Goal: Book appointment/travel/reservation

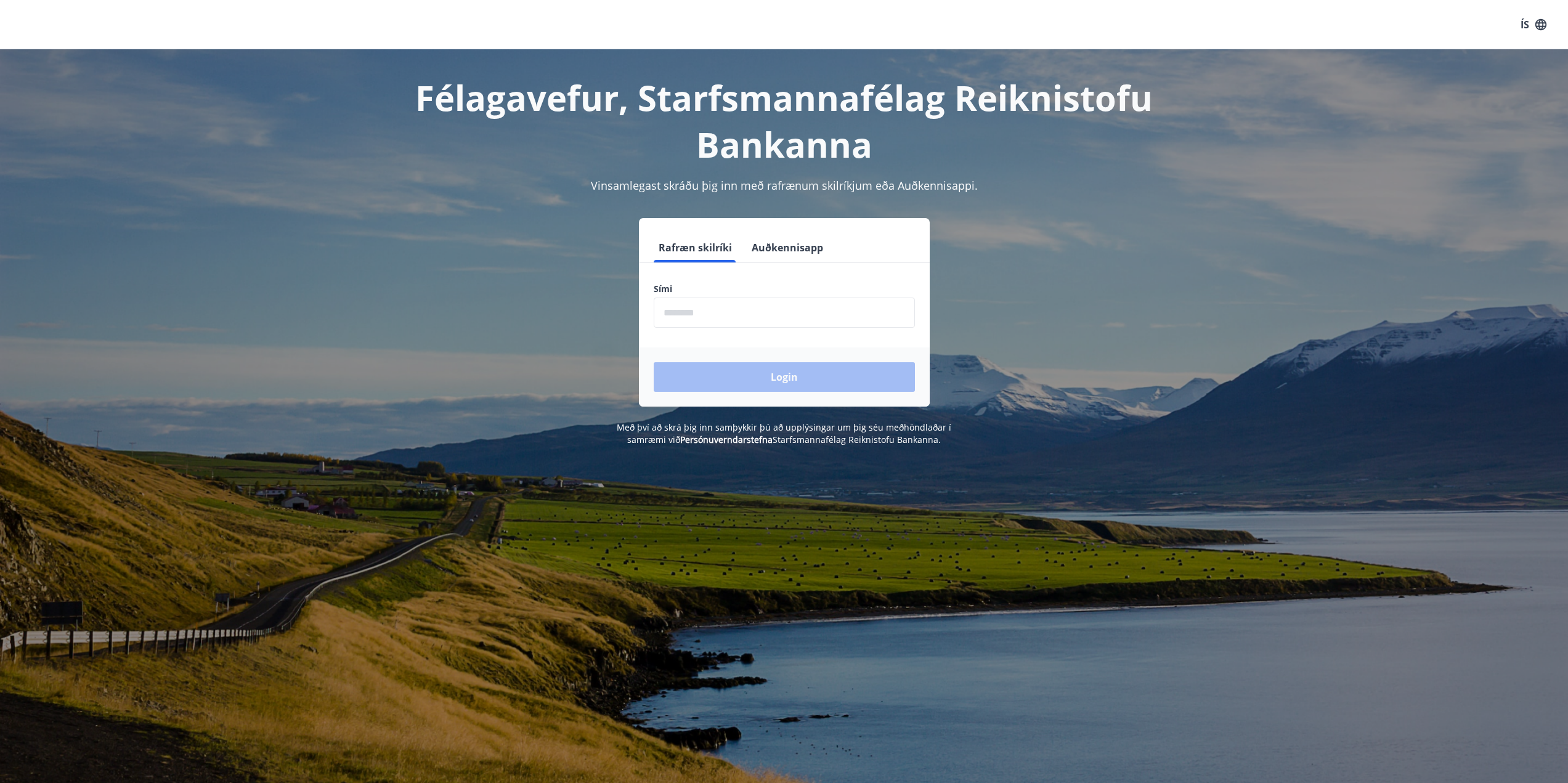
click at [739, 323] on input "phone" at bounding box center [784, 313] width 261 height 30
type input "********"
click at [774, 384] on button "Login" at bounding box center [784, 377] width 261 height 30
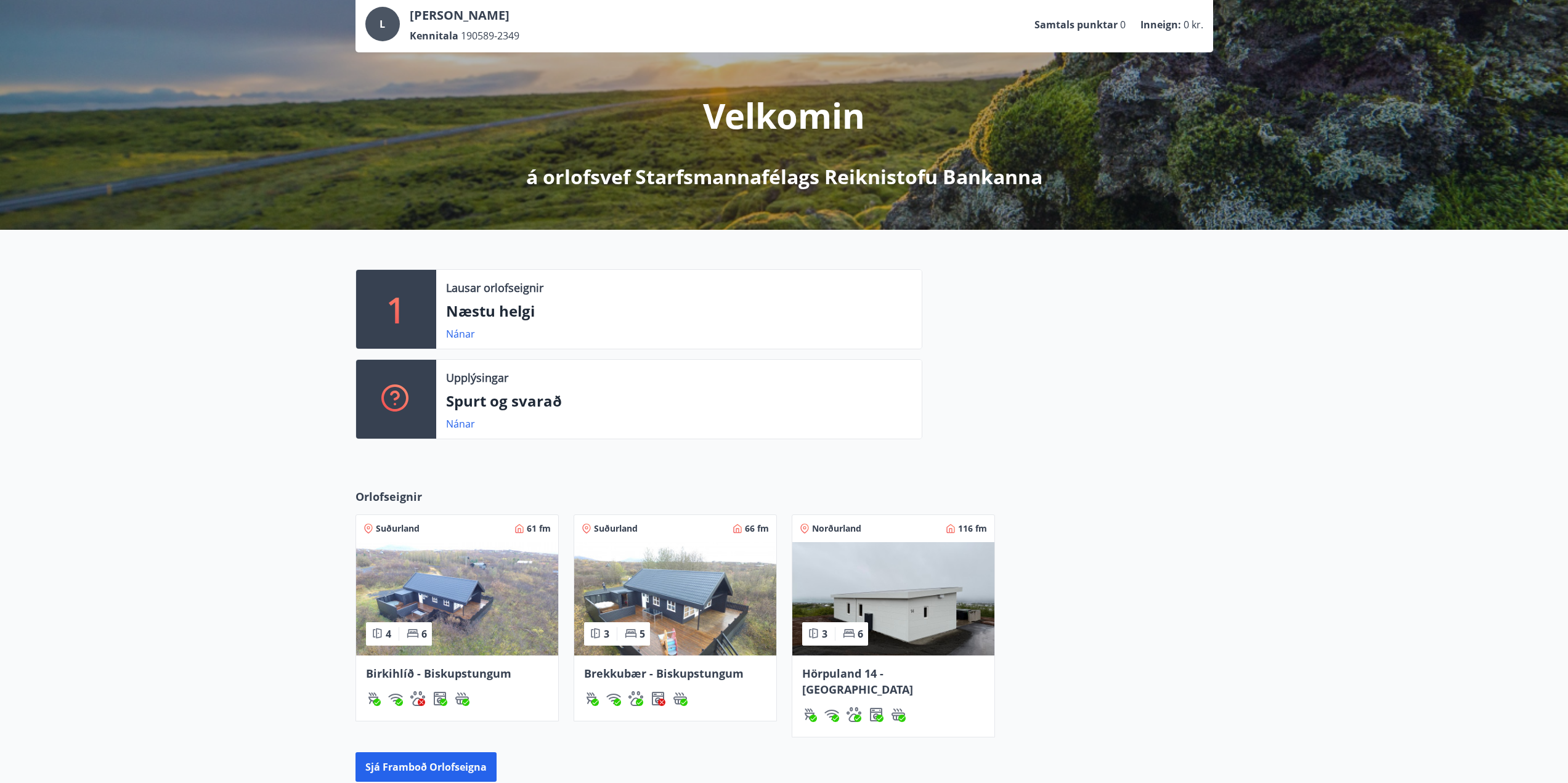
scroll to position [185, 0]
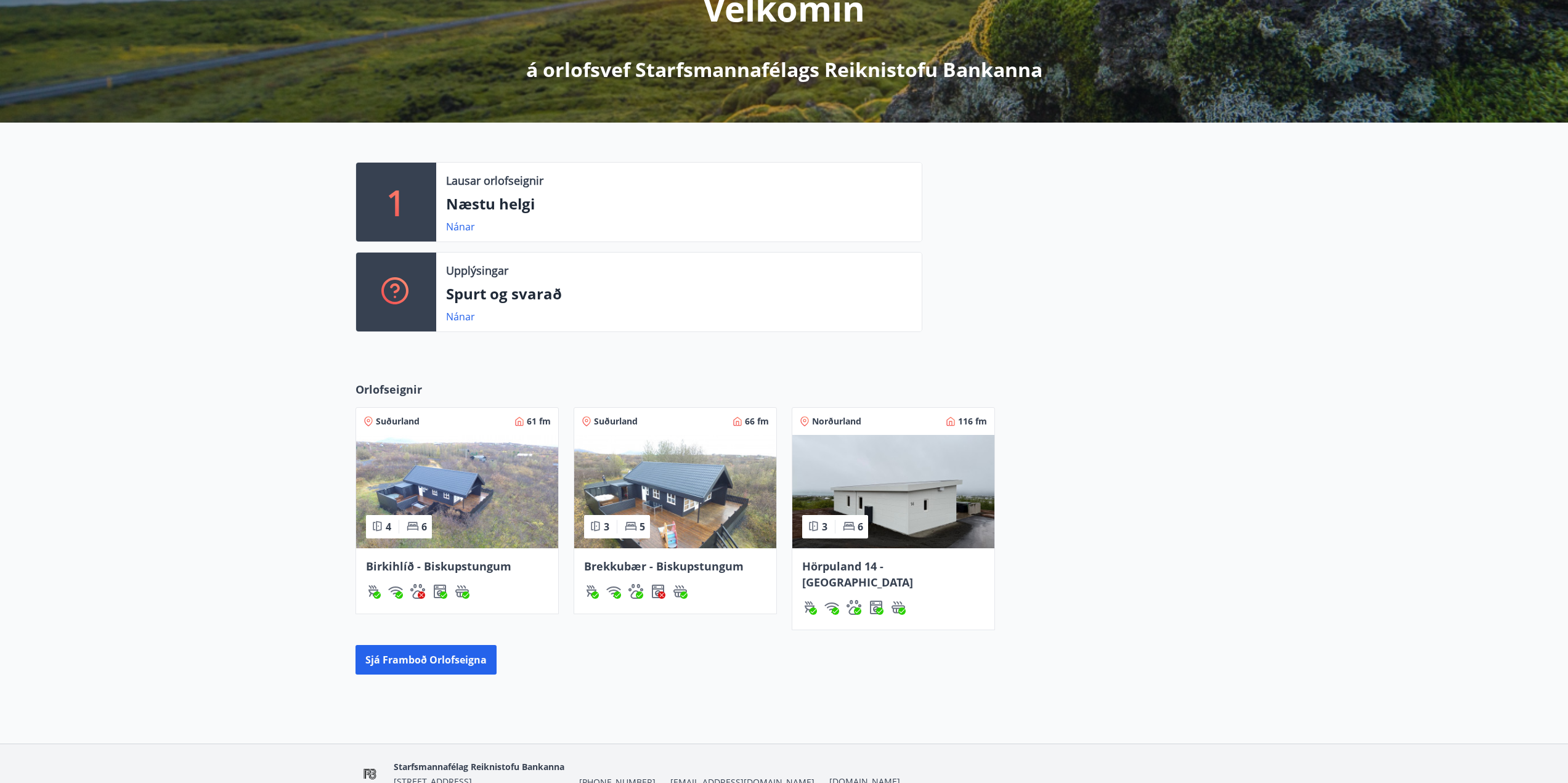
click at [636, 564] on span "Brekkubær - Biskupstungum" at bounding box center [664, 566] width 160 height 15
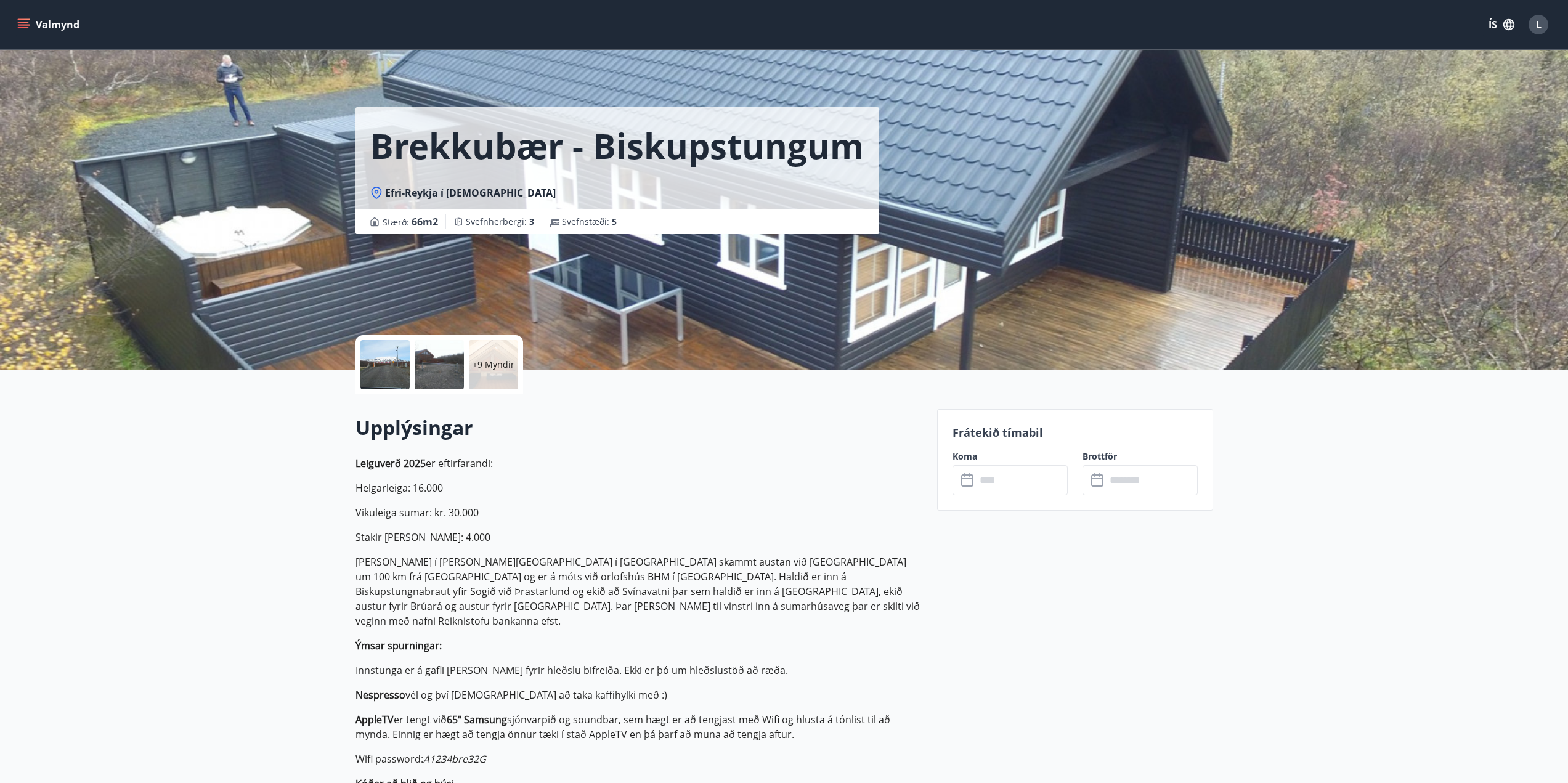
click at [1027, 482] on input "text" at bounding box center [1022, 481] width 92 height 30
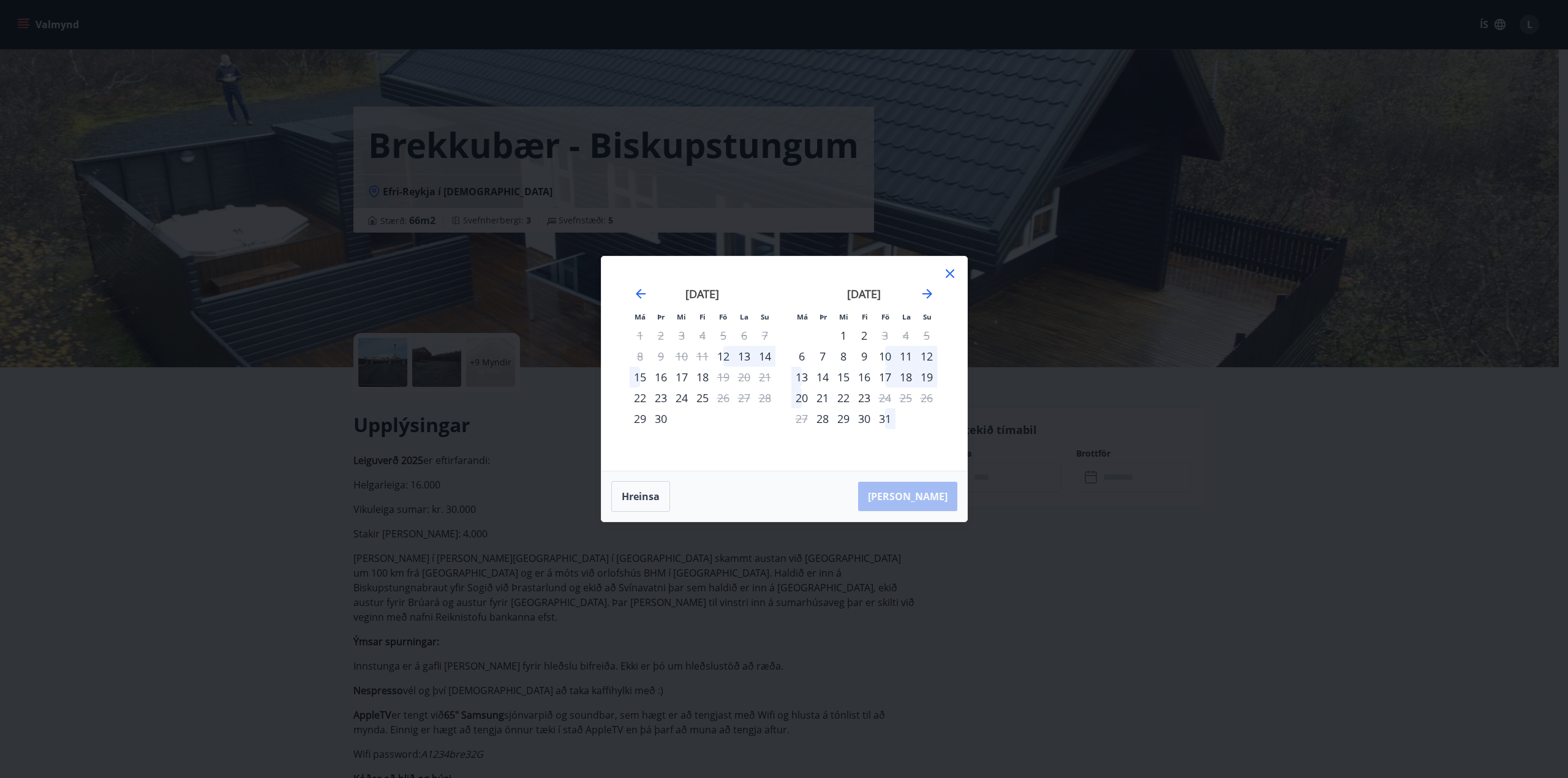
click at [947, 278] on icon at bounding box center [950, 273] width 15 height 15
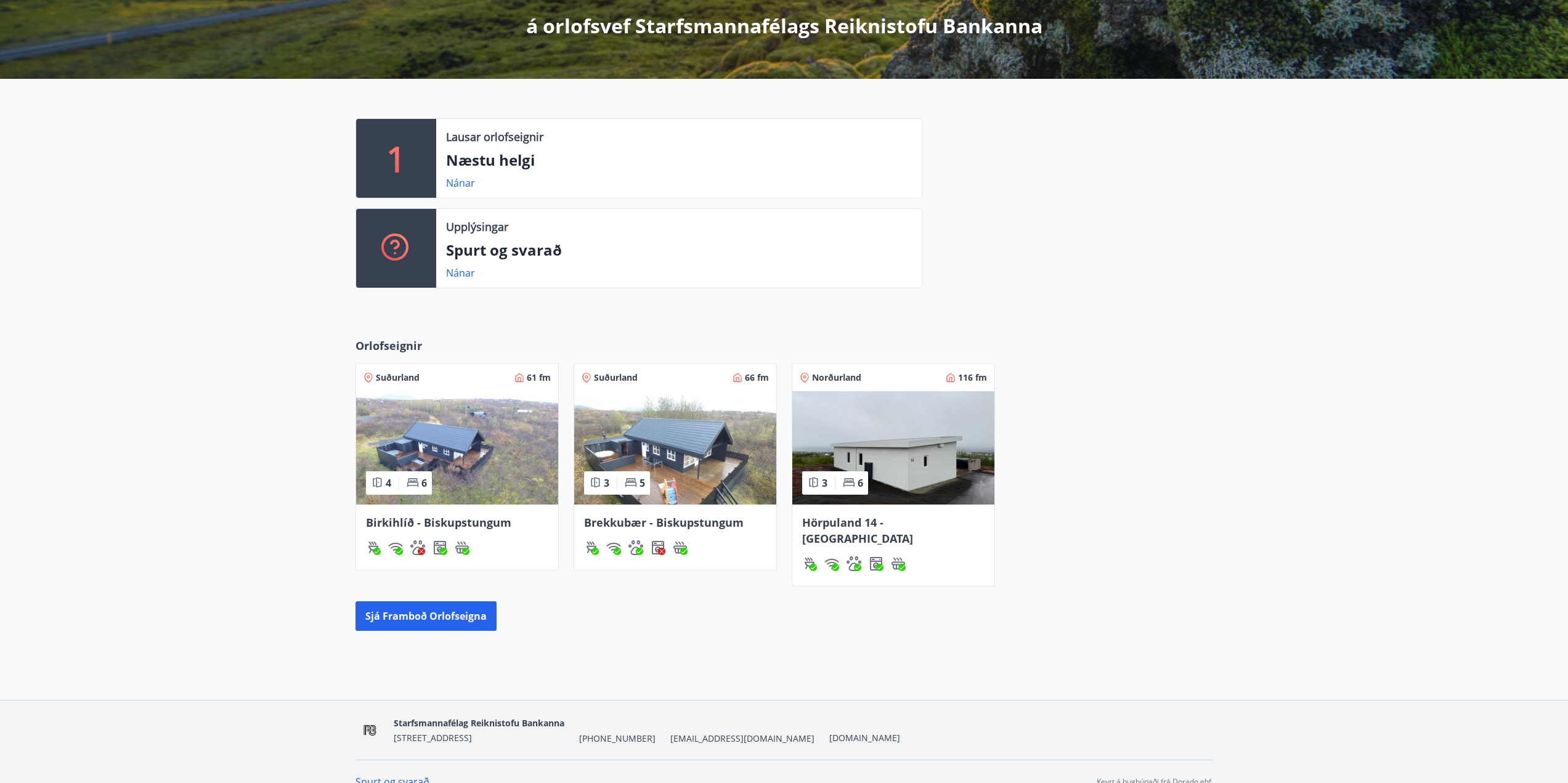
scroll to position [233, 0]
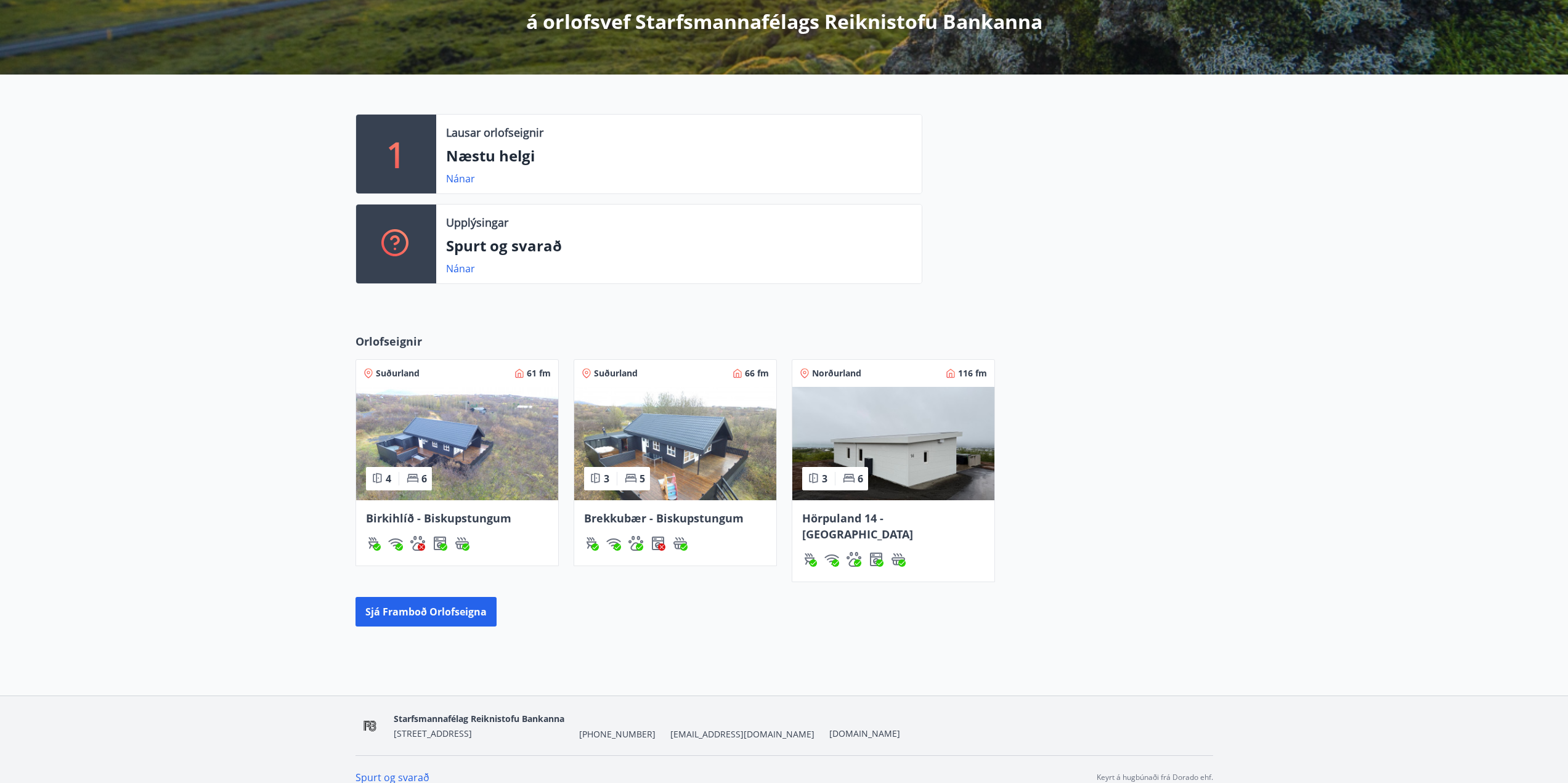
click at [934, 468] on img at bounding box center [893, 444] width 202 height 114
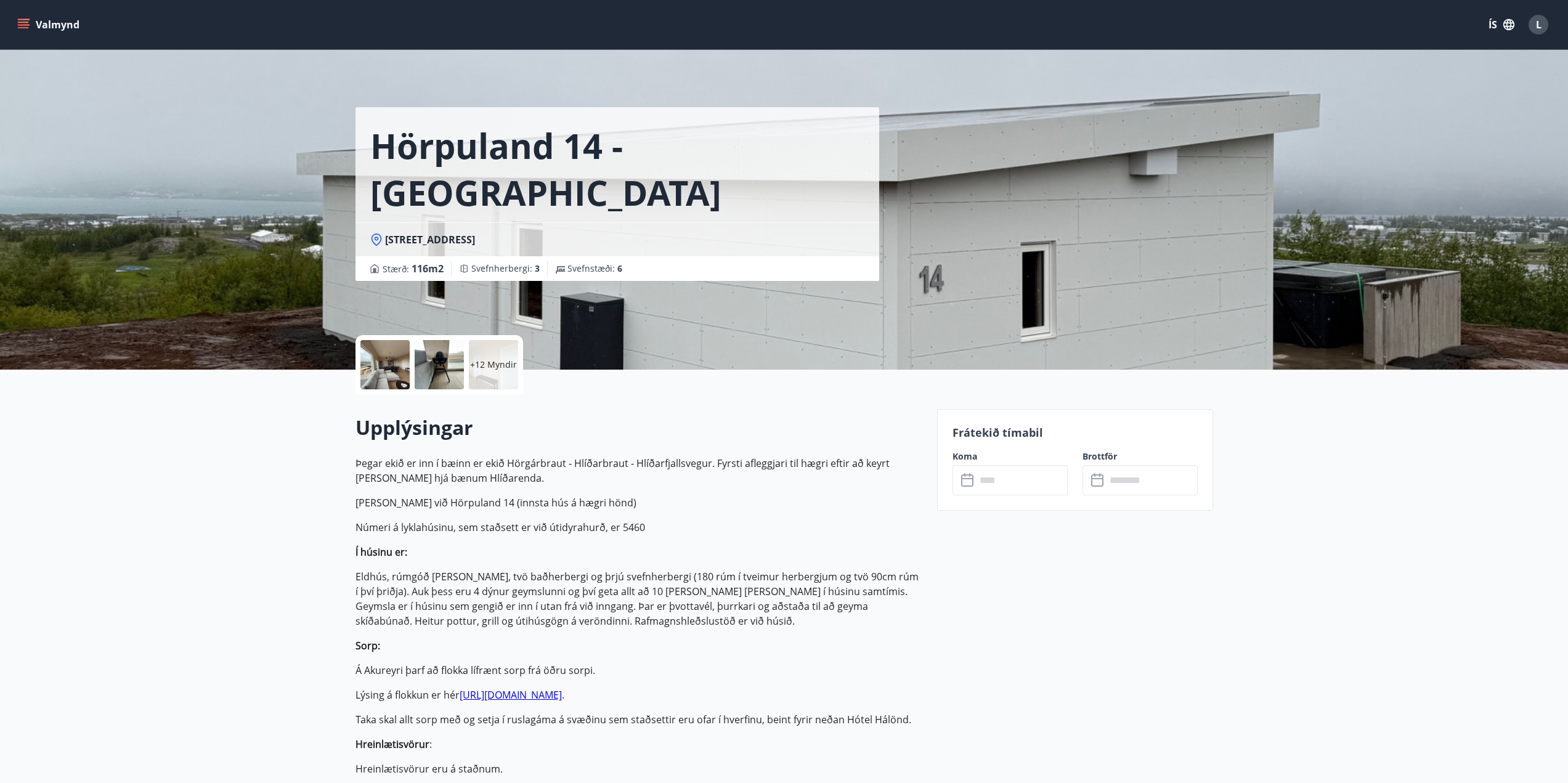
click at [986, 480] on input "text" at bounding box center [1022, 481] width 92 height 30
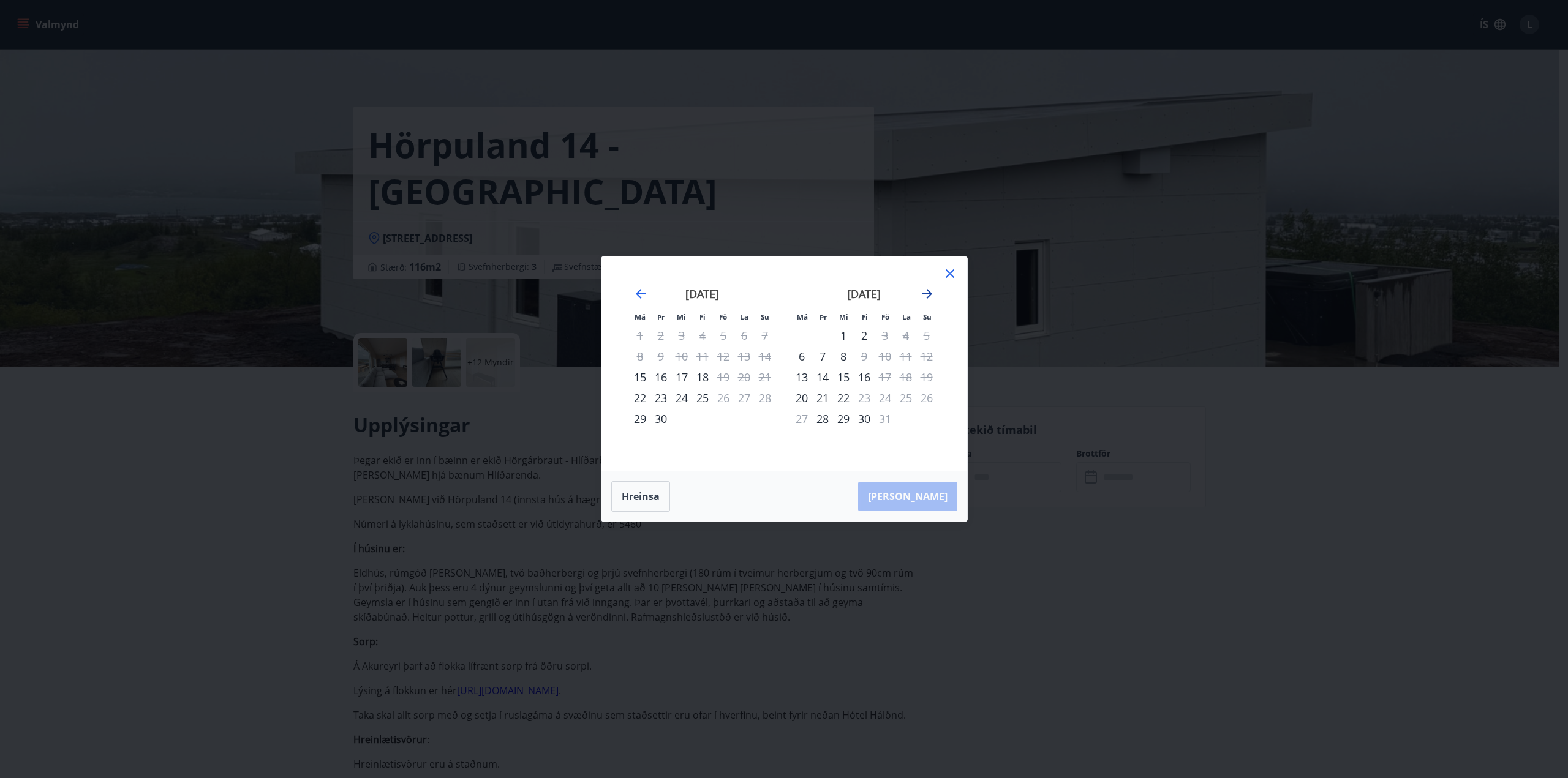
click at [929, 293] on icon "Move forward to switch to the next month." at bounding box center [927, 294] width 10 height 10
click at [950, 276] on icon at bounding box center [950, 273] width 15 height 15
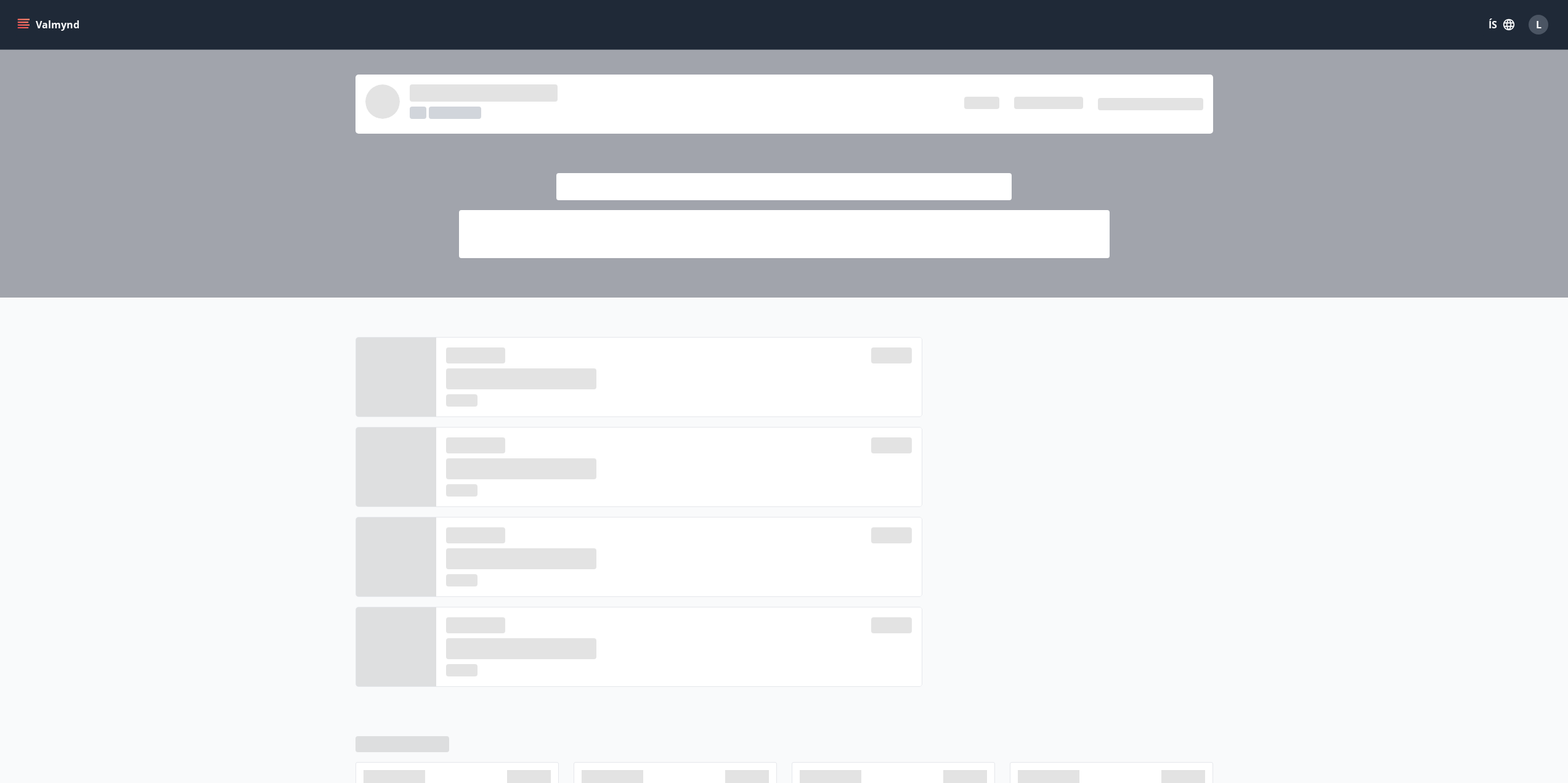
scroll to position [233, 0]
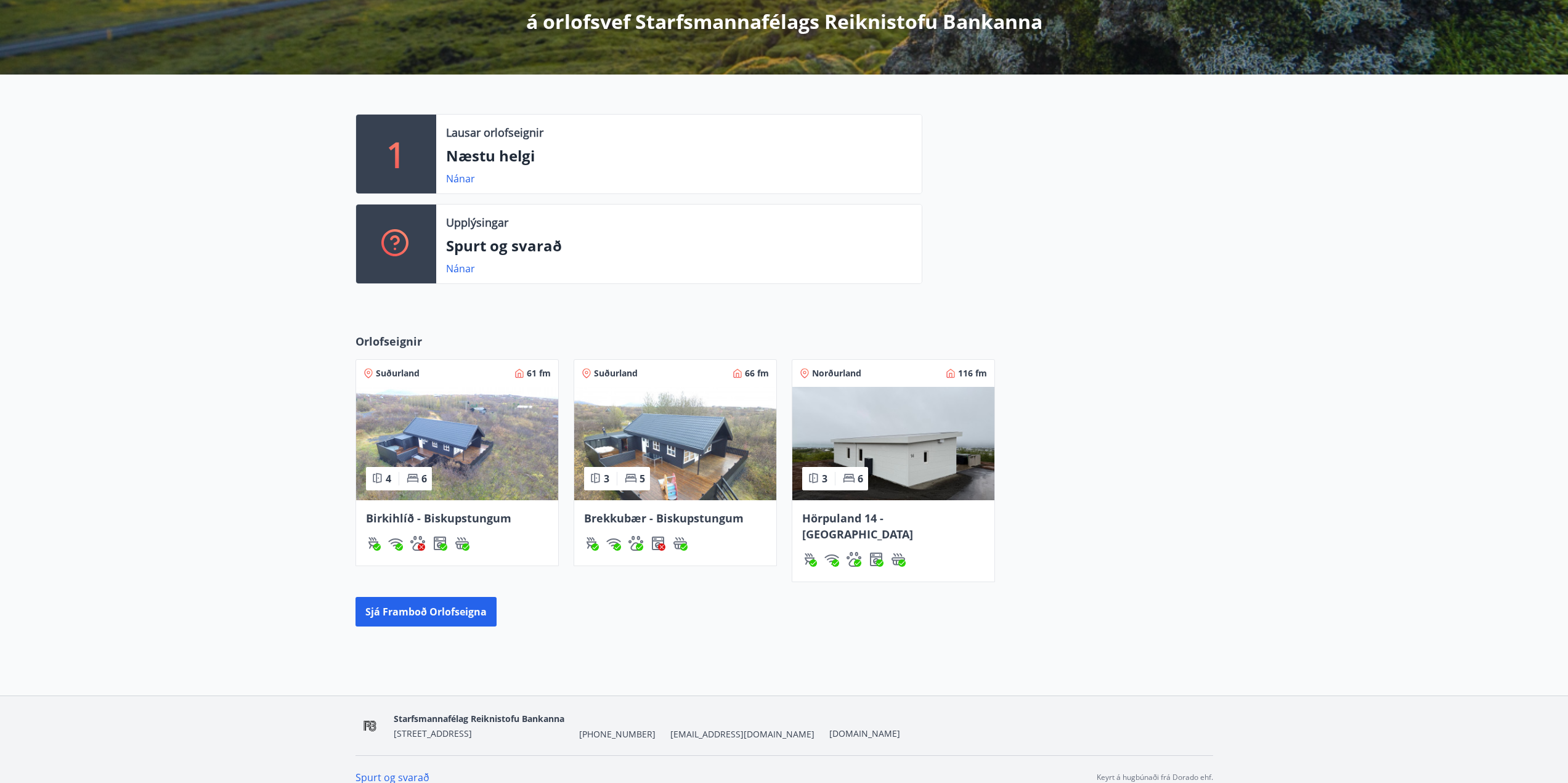
click at [671, 518] on span "Brekkubær - Biskupstungum" at bounding box center [664, 518] width 160 height 15
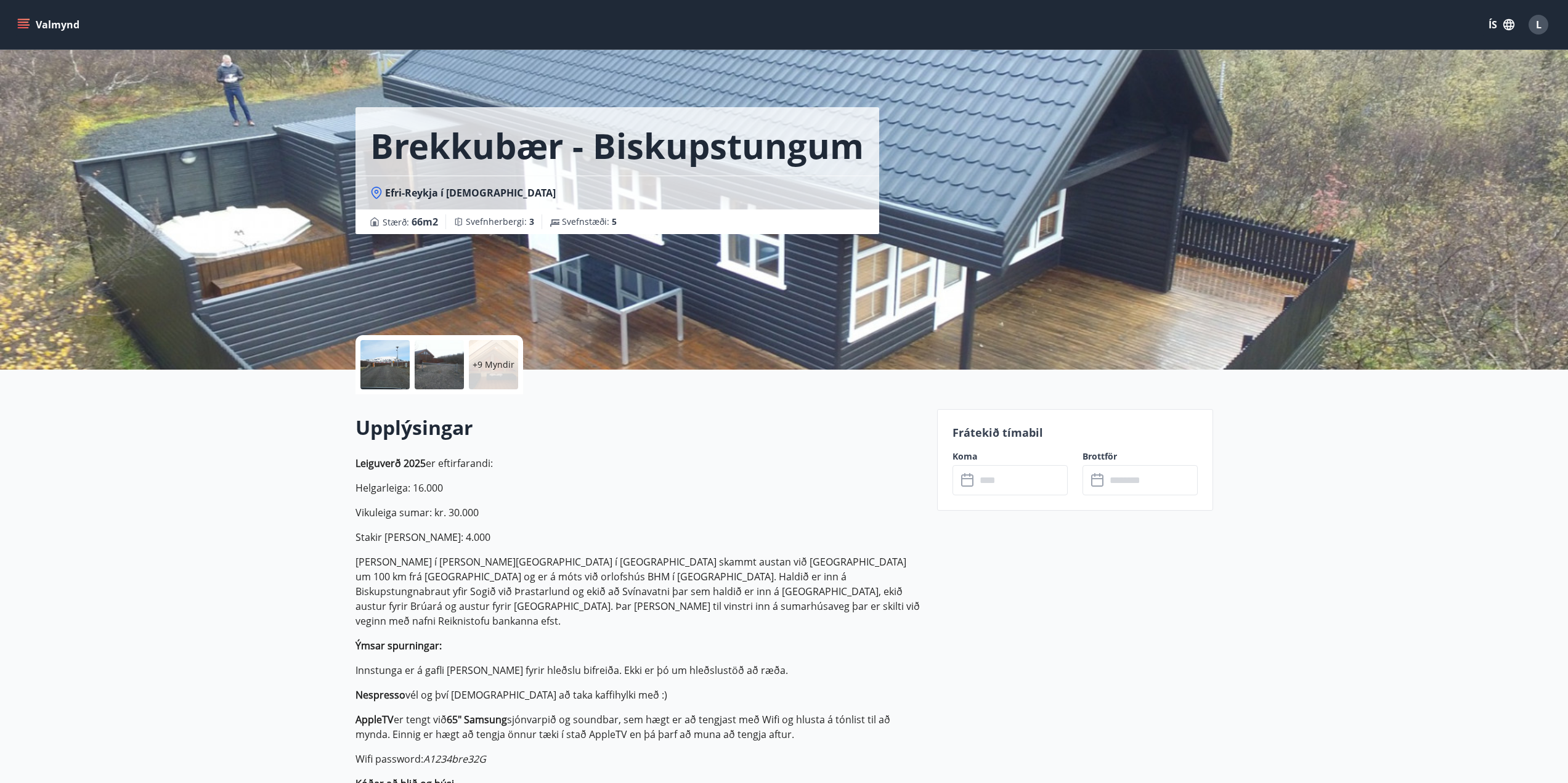
click at [975, 481] on icon at bounding box center [969, 481] width 15 height 15
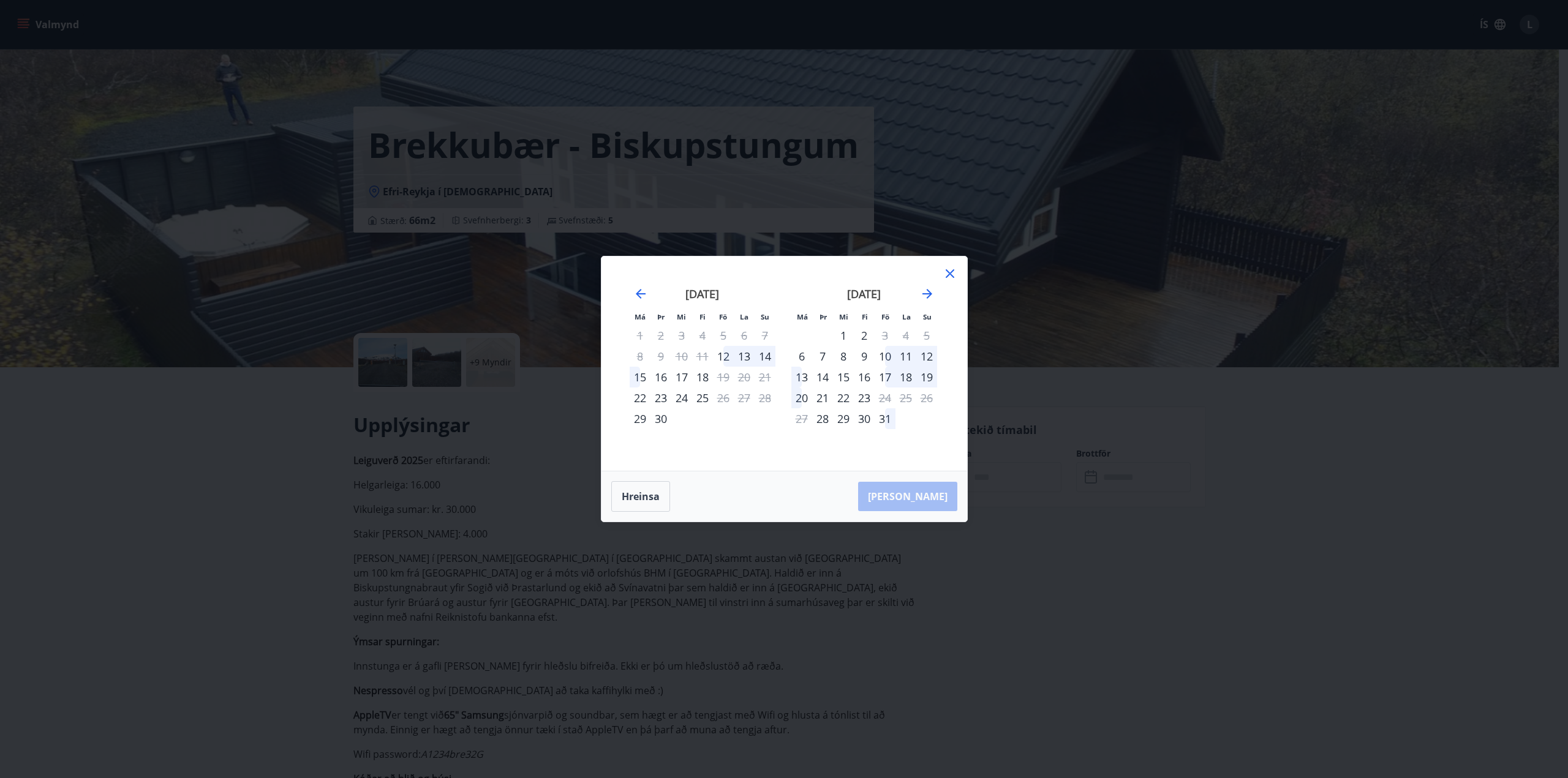
click at [956, 273] on icon at bounding box center [950, 273] width 15 height 15
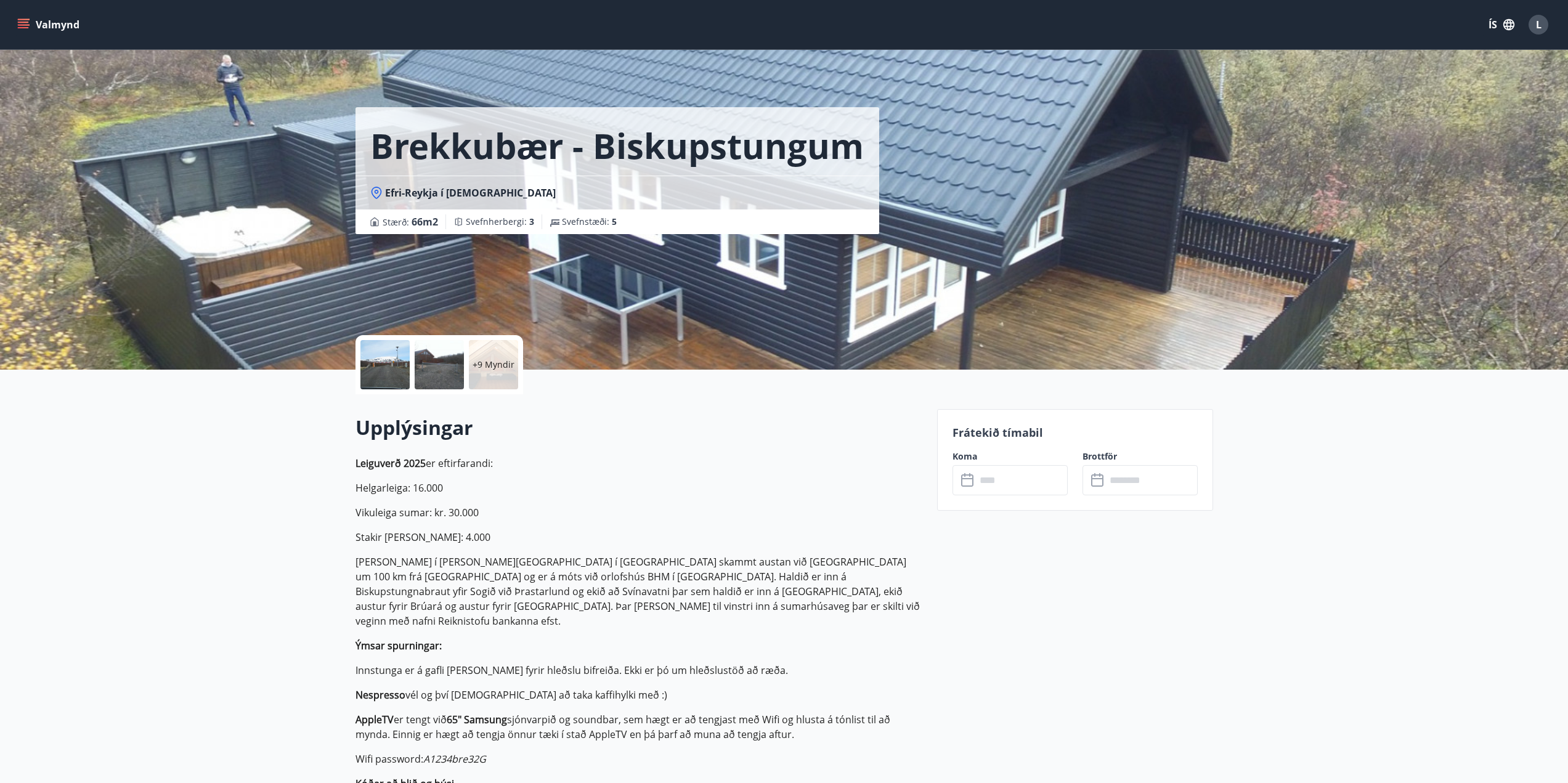
click at [502, 370] on p "+9 Myndir" at bounding box center [494, 365] width 42 height 12
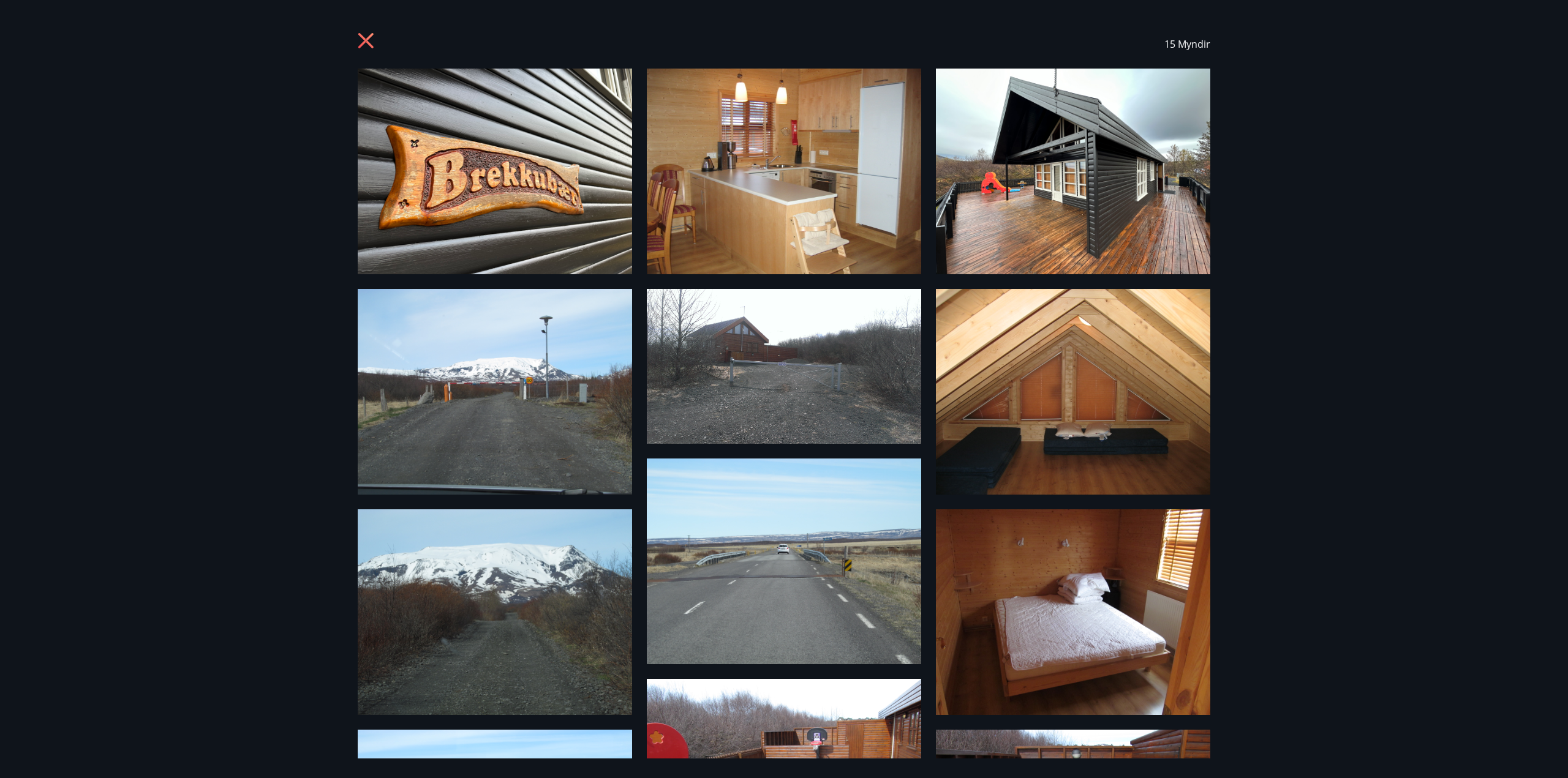
click at [533, 210] on img at bounding box center [494, 171] width 274 height 206
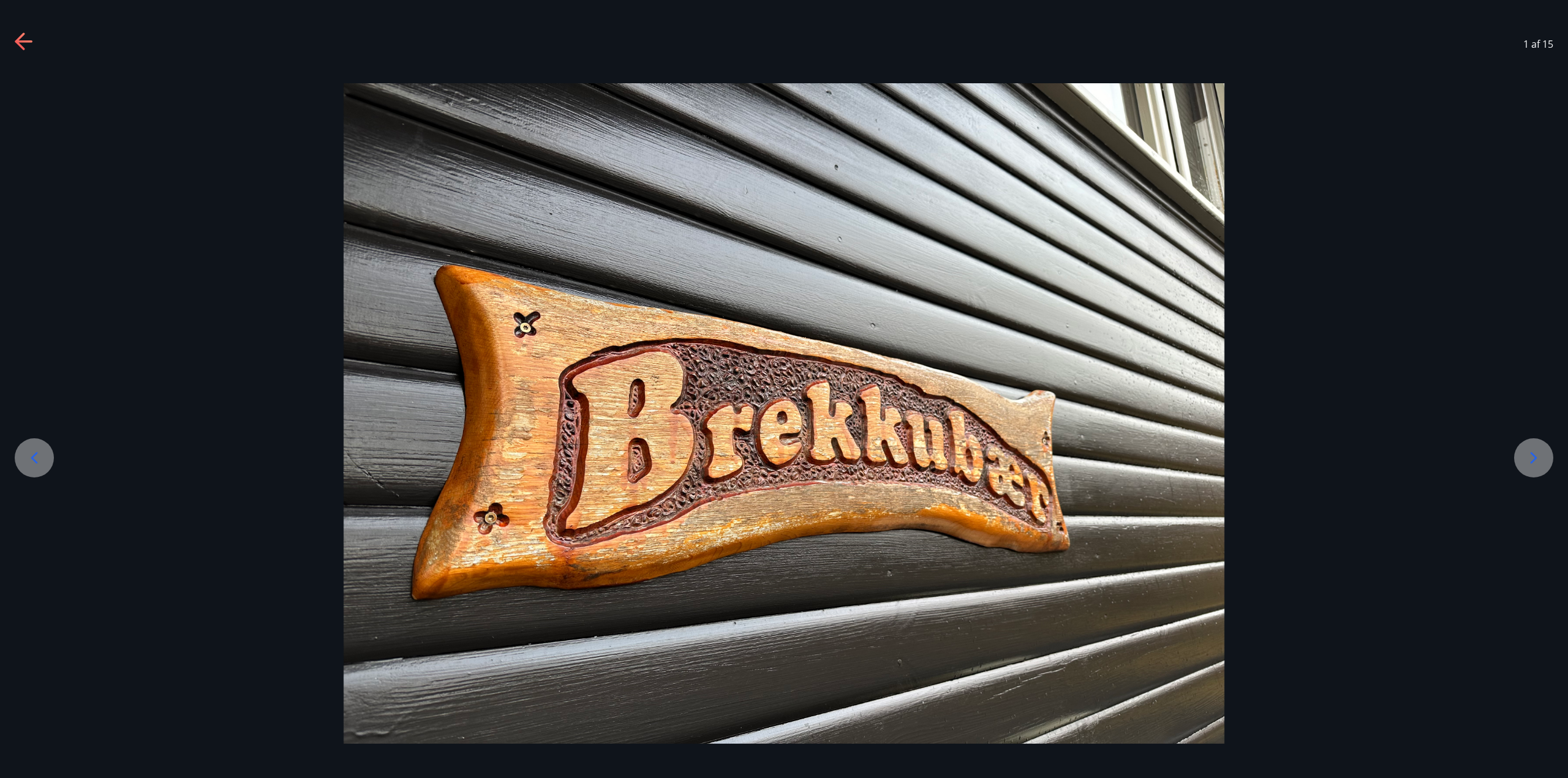
click at [1531, 465] on icon at bounding box center [1533, 458] width 19 height 19
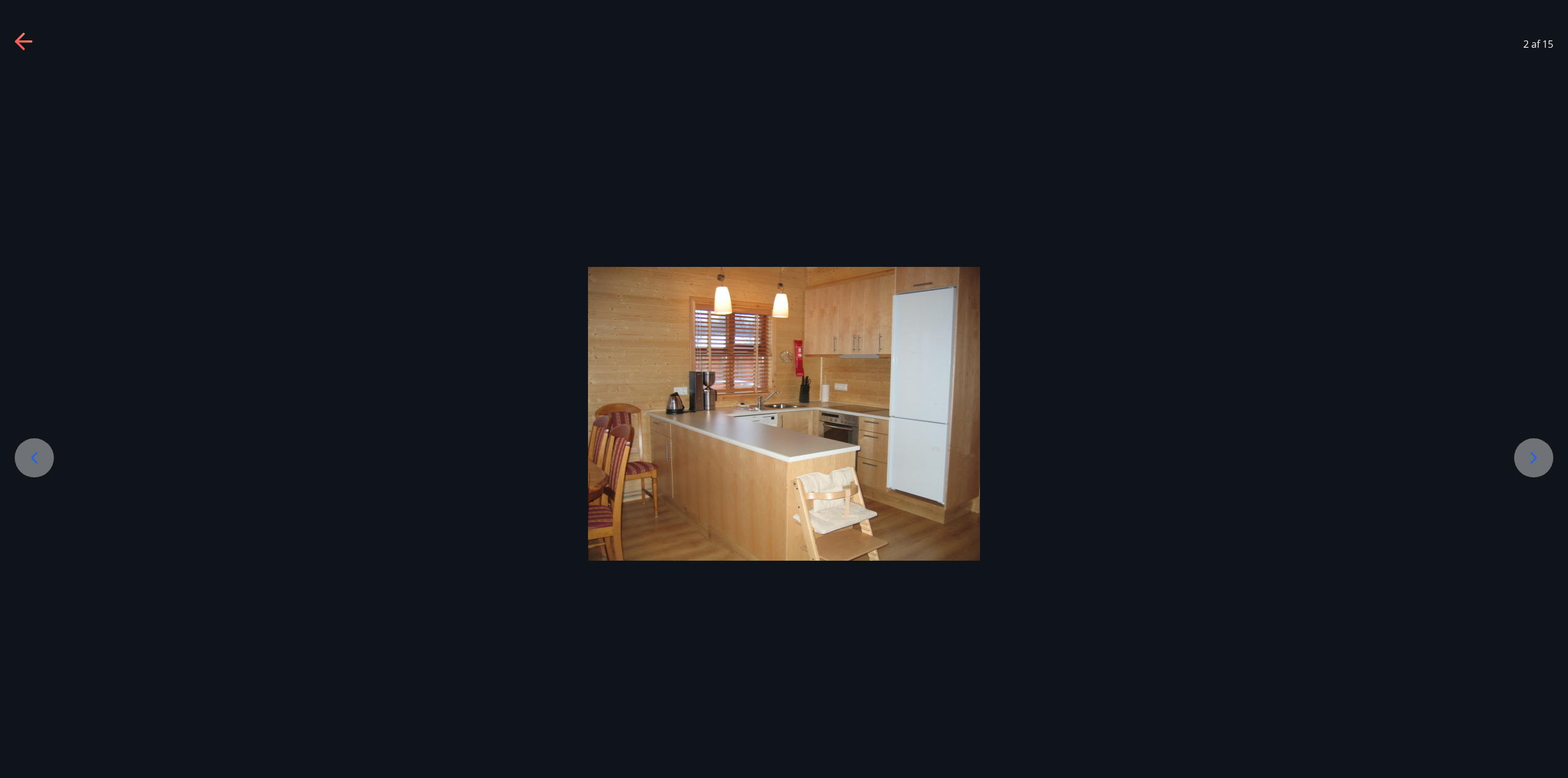
click at [1531, 463] on icon at bounding box center [1534, 457] width 7 height 11
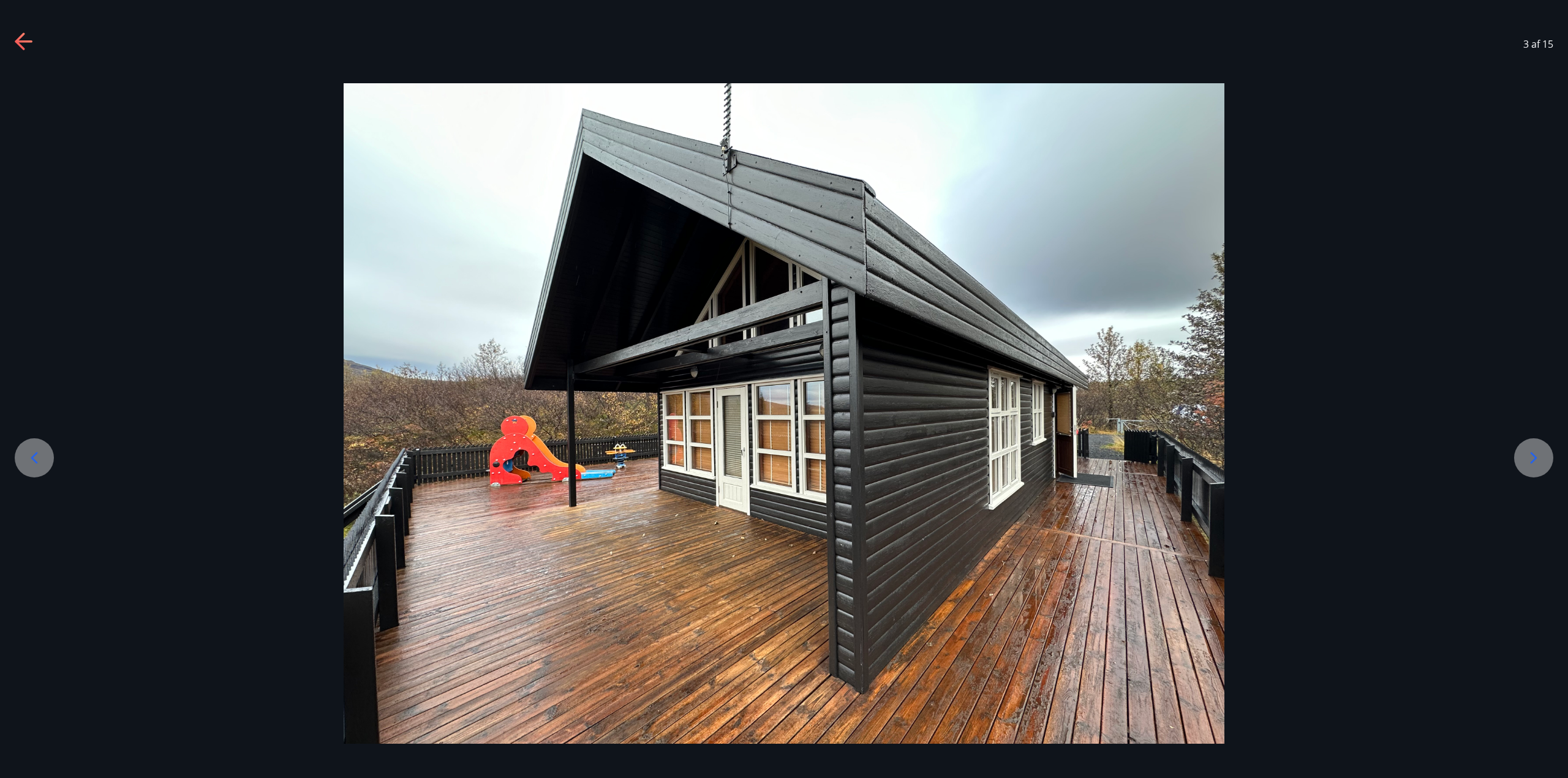
click at [1531, 463] on icon at bounding box center [1534, 457] width 7 height 11
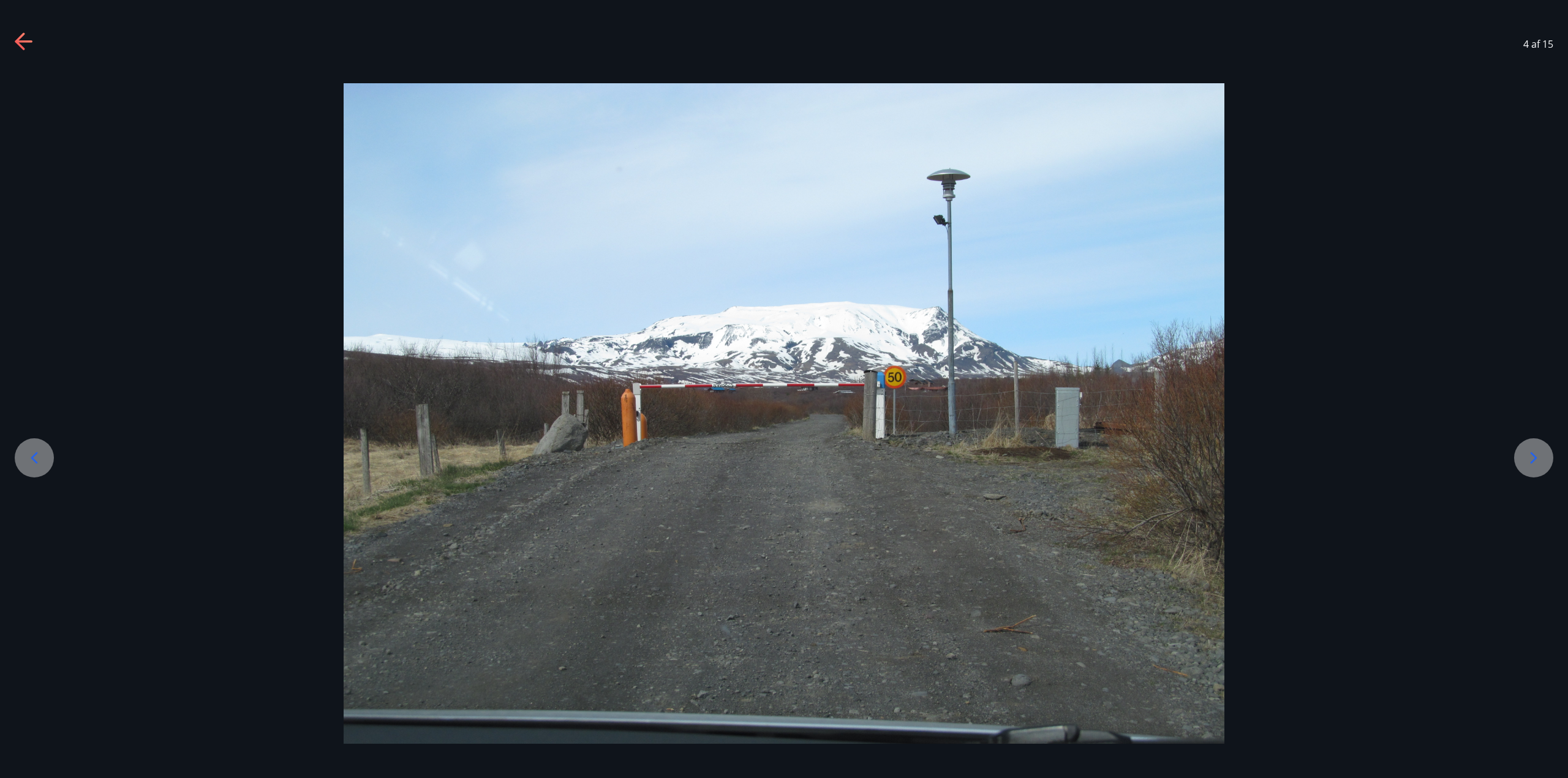
click at [1531, 463] on icon at bounding box center [1534, 457] width 7 height 11
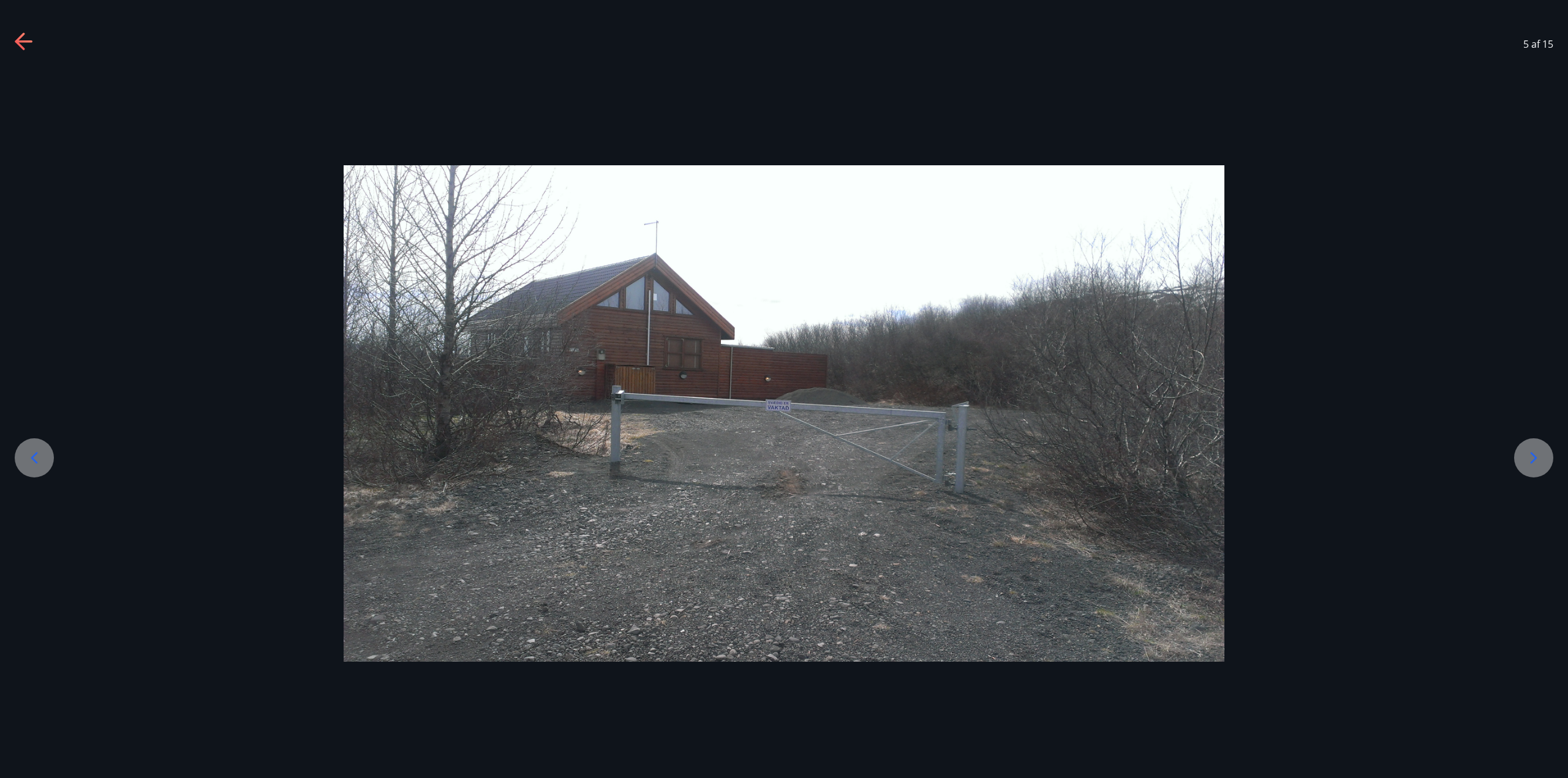
click at [1531, 463] on icon at bounding box center [1534, 457] width 7 height 11
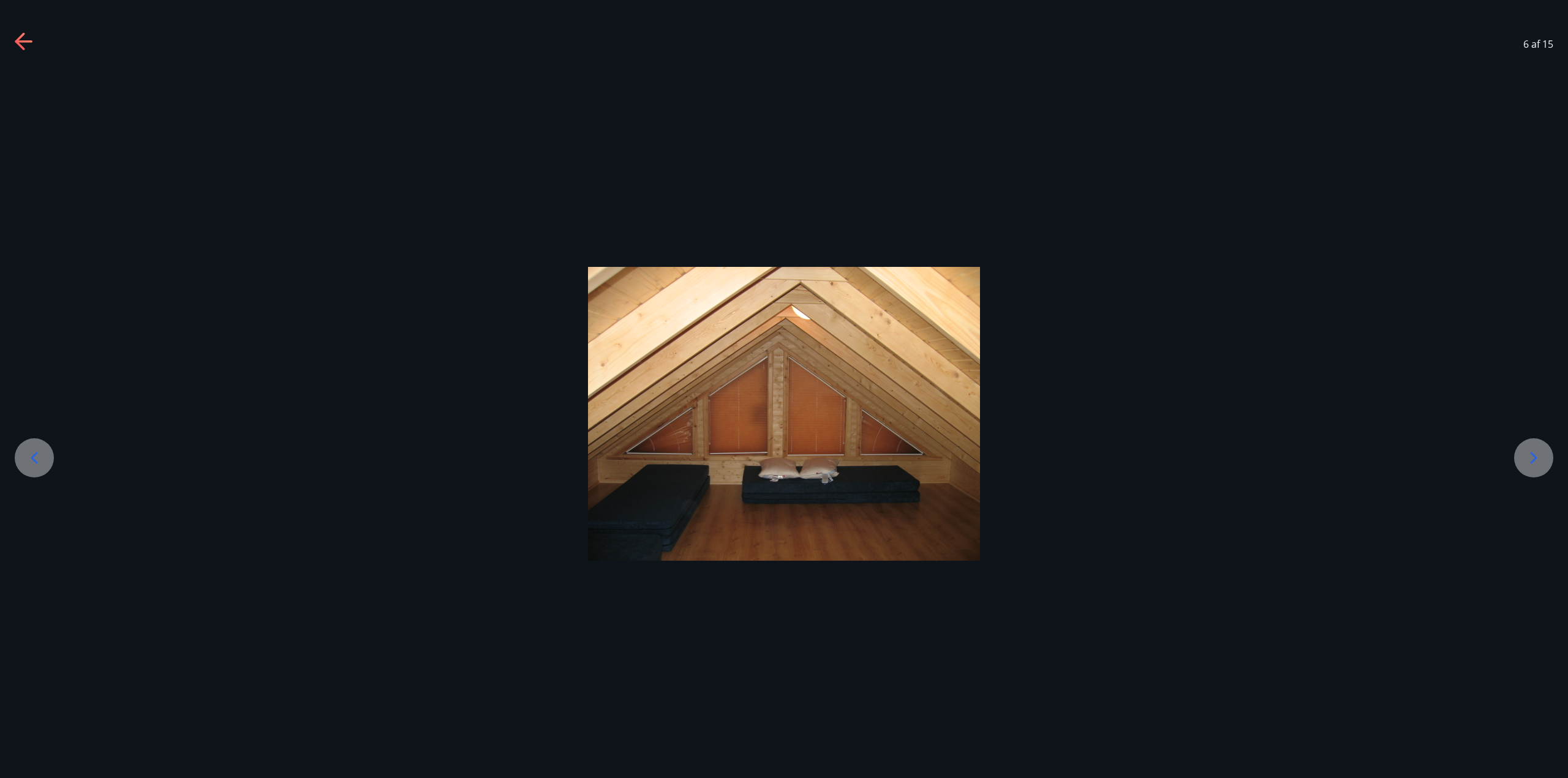
click at [1531, 463] on icon at bounding box center [1534, 457] width 7 height 11
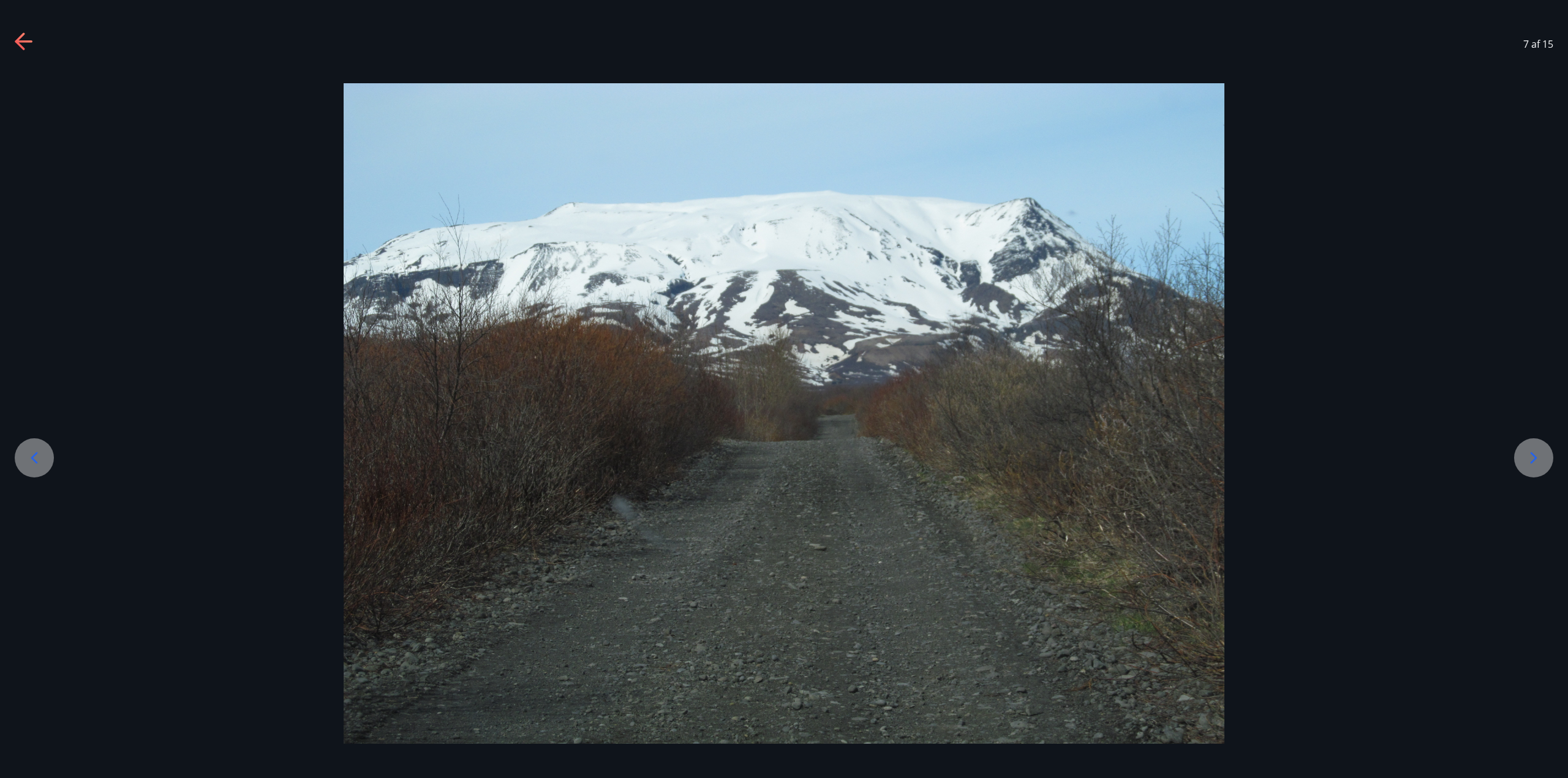
click at [1531, 463] on icon at bounding box center [1534, 457] width 7 height 11
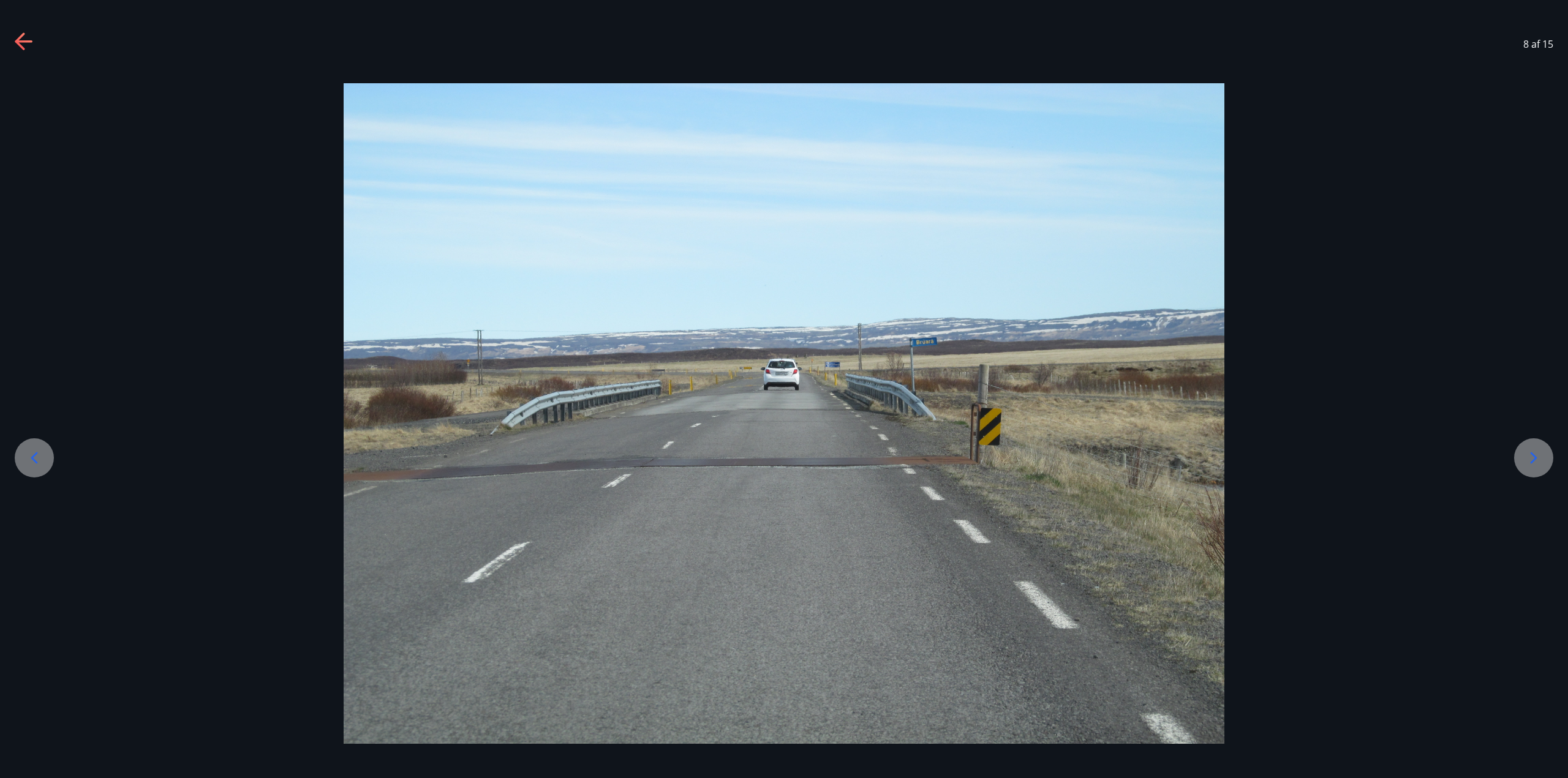
click at [1531, 463] on icon at bounding box center [1534, 457] width 7 height 11
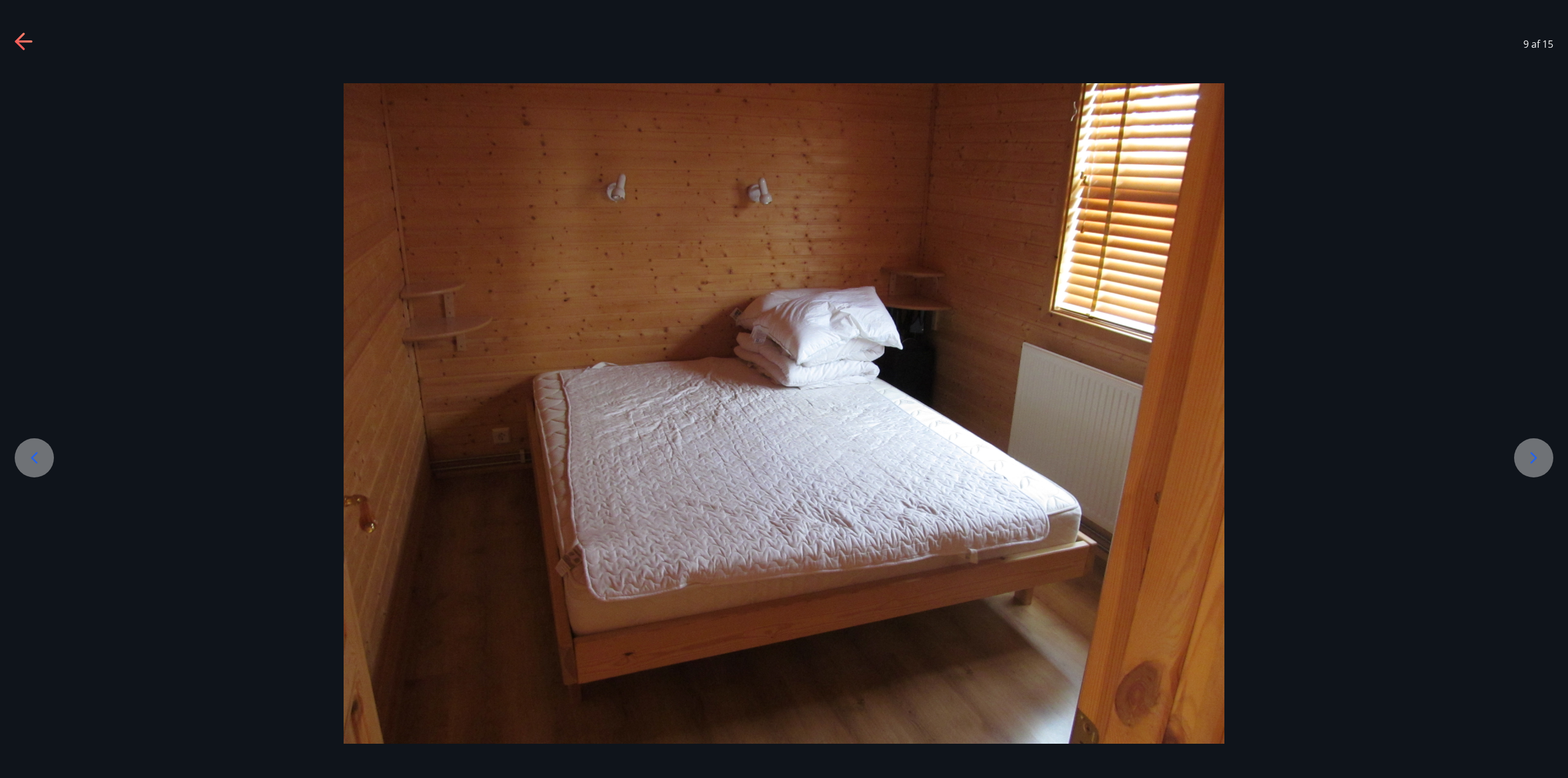
click at [1531, 463] on icon at bounding box center [1534, 457] width 7 height 11
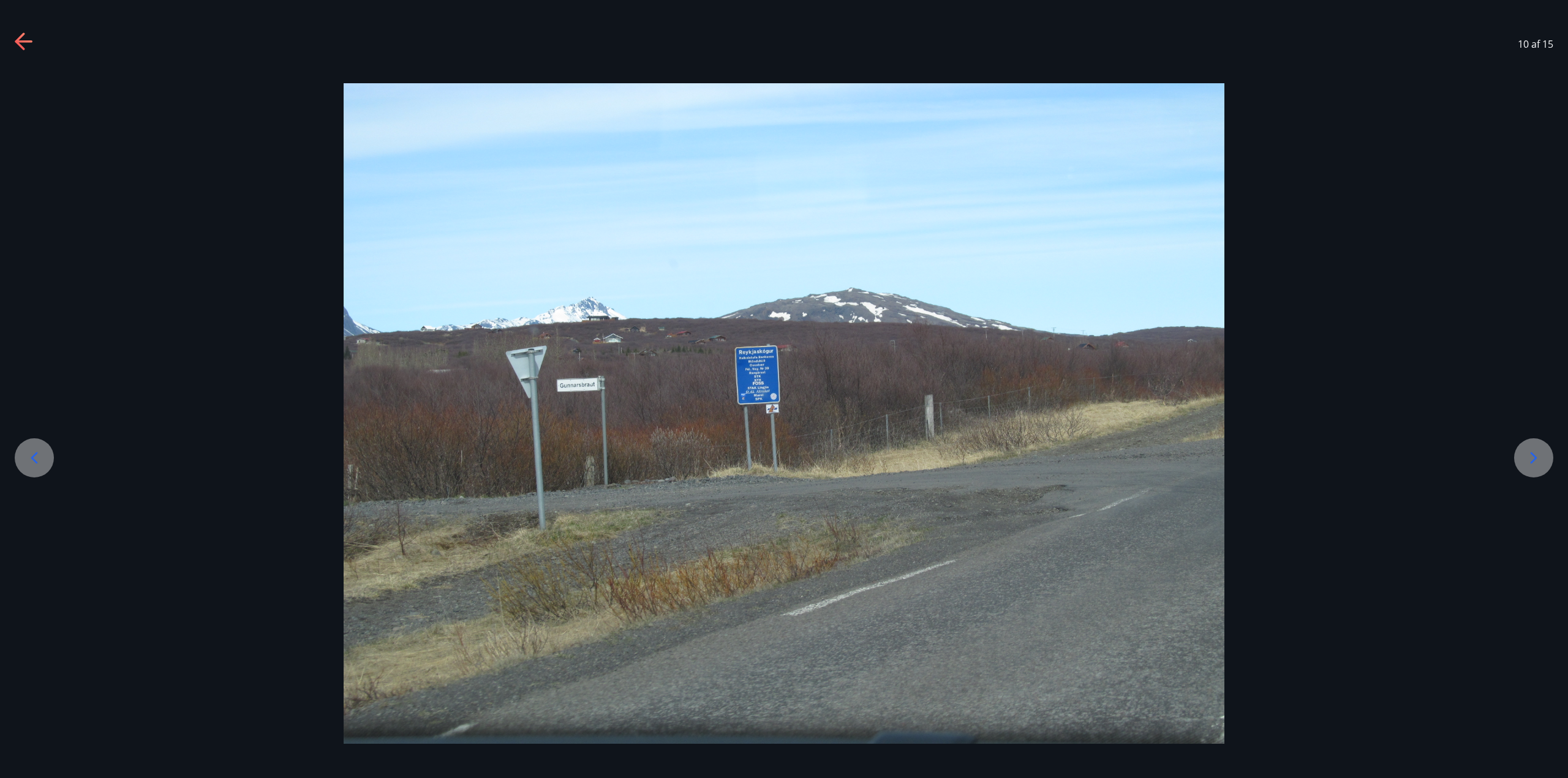
click at [1531, 463] on icon at bounding box center [1534, 457] width 7 height 11
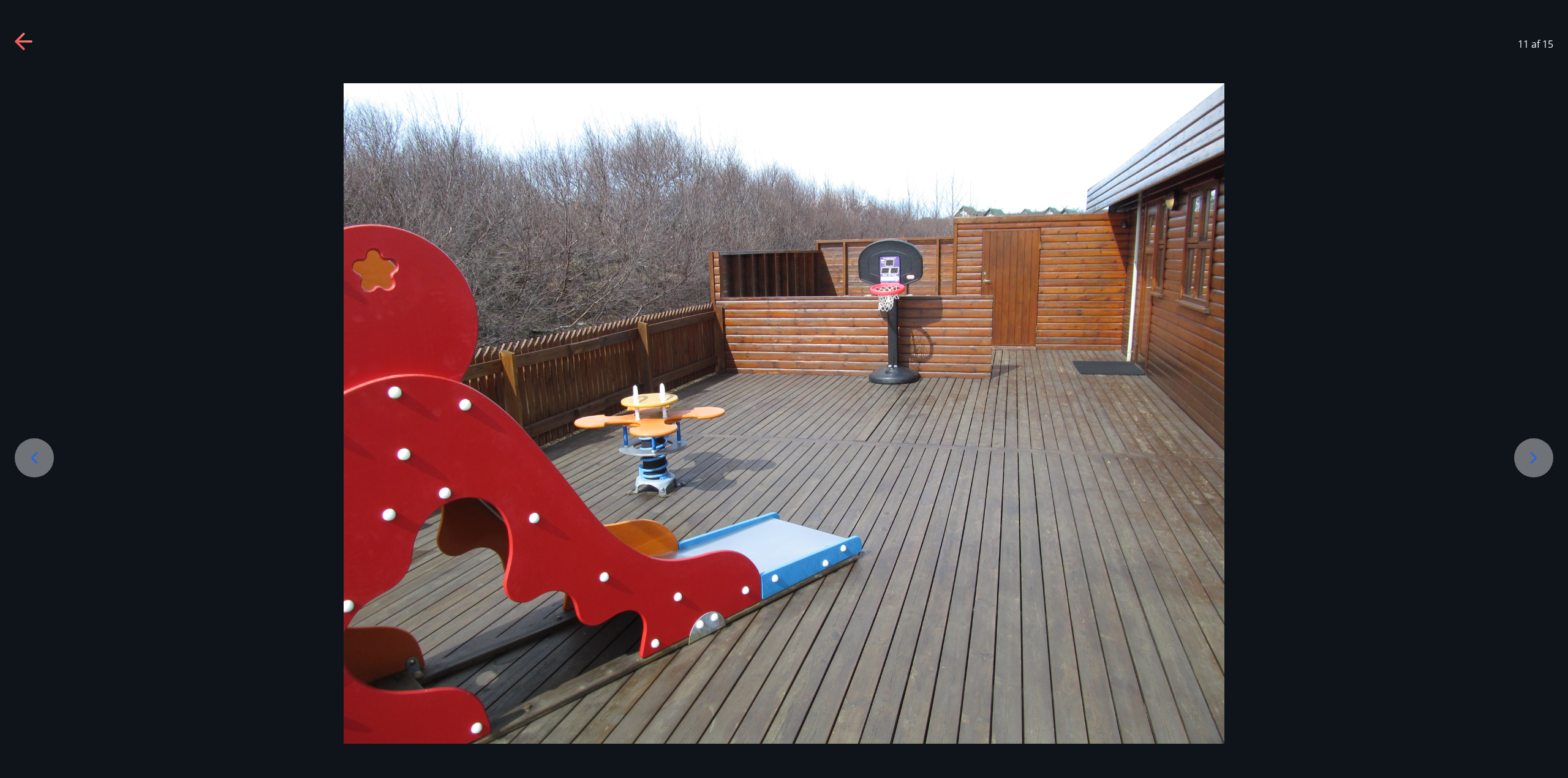
click at [1531, 463] on icon at bounding box center [1534, 457] width 7 height 11
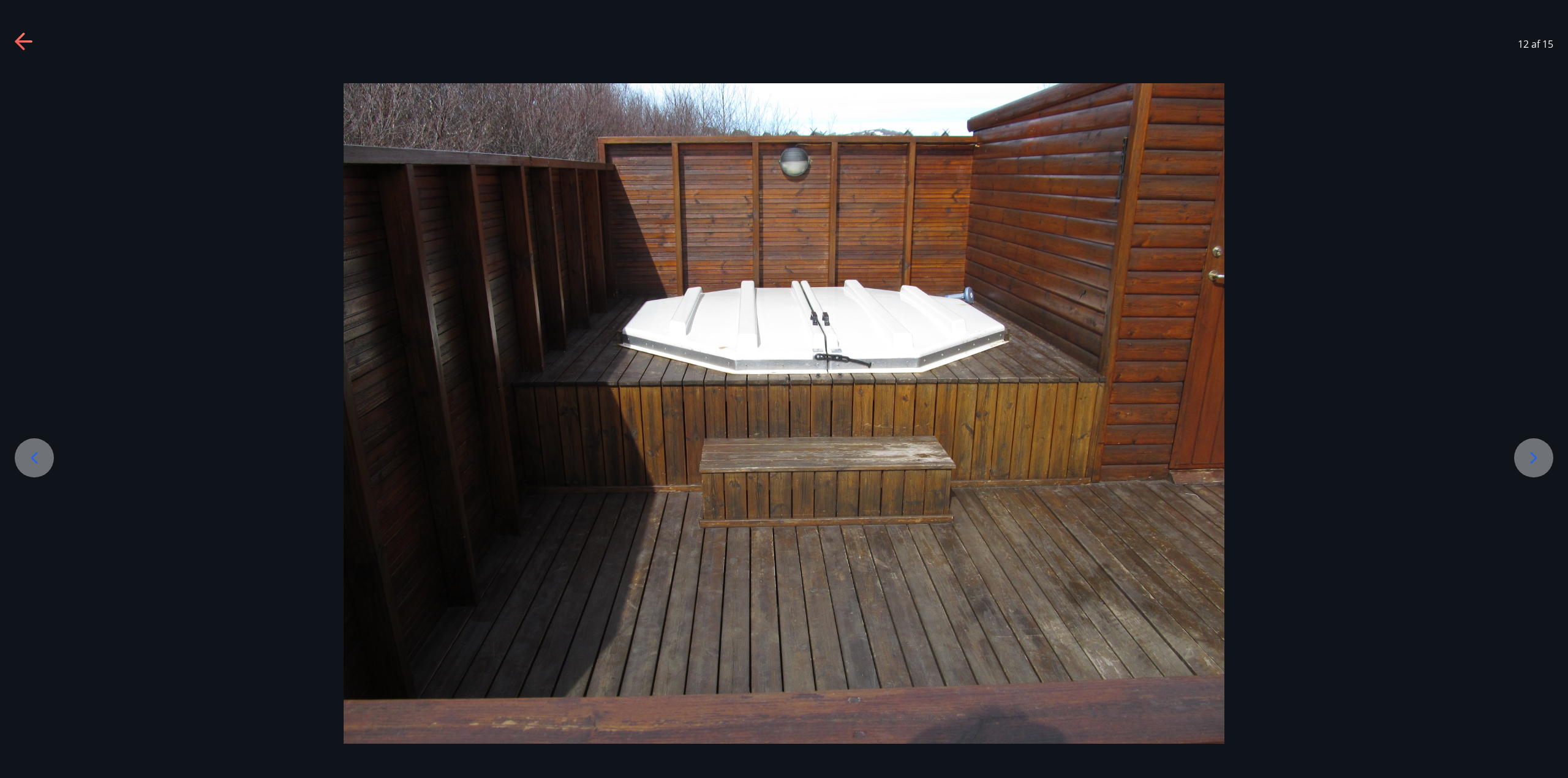
click at [1531, 463] on icon at bounding box center [1534, 457] width 7 height 11
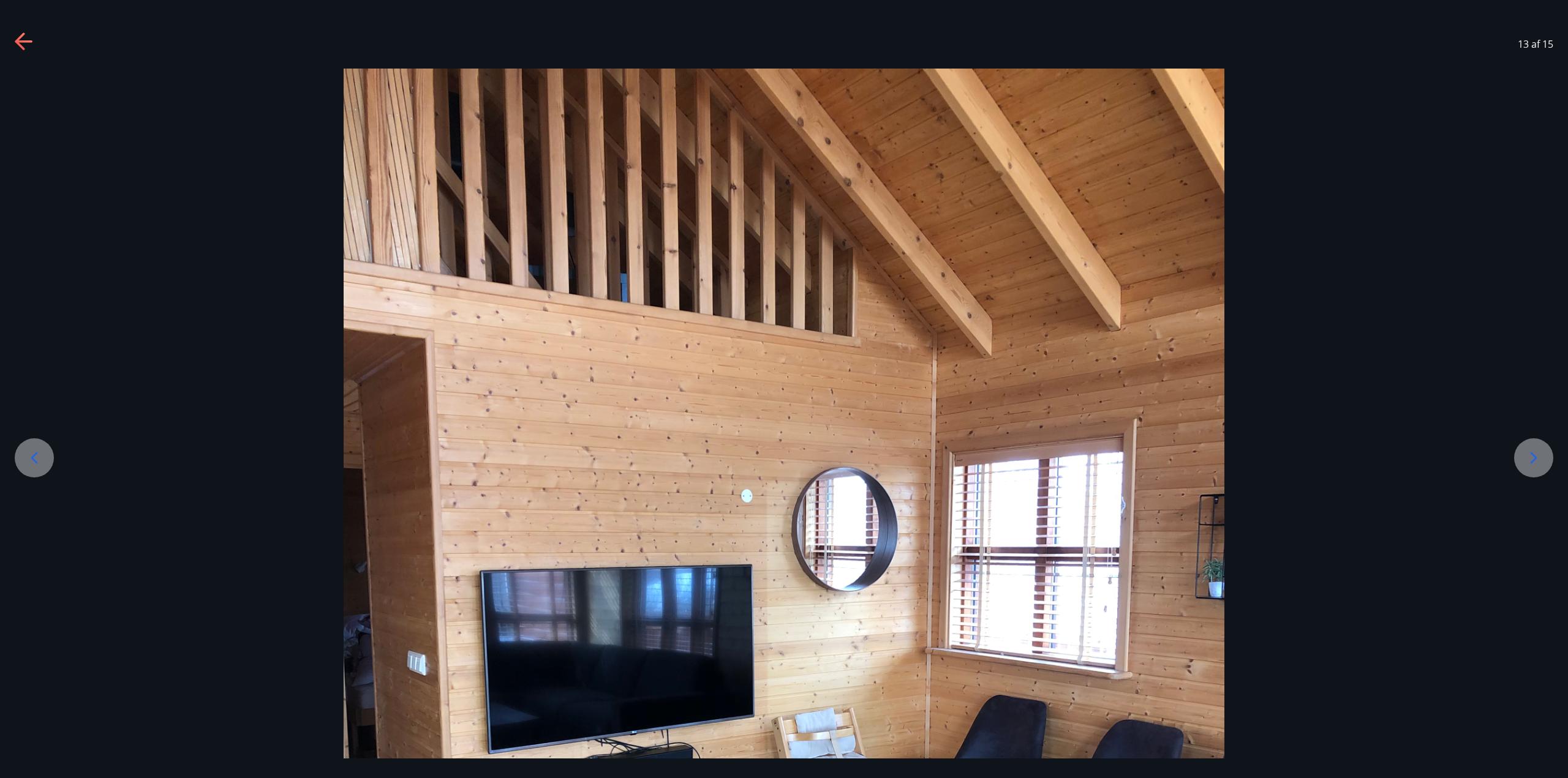
click at [1531, 463] on icon at bounding box center [1534, 457] width 7 height 11
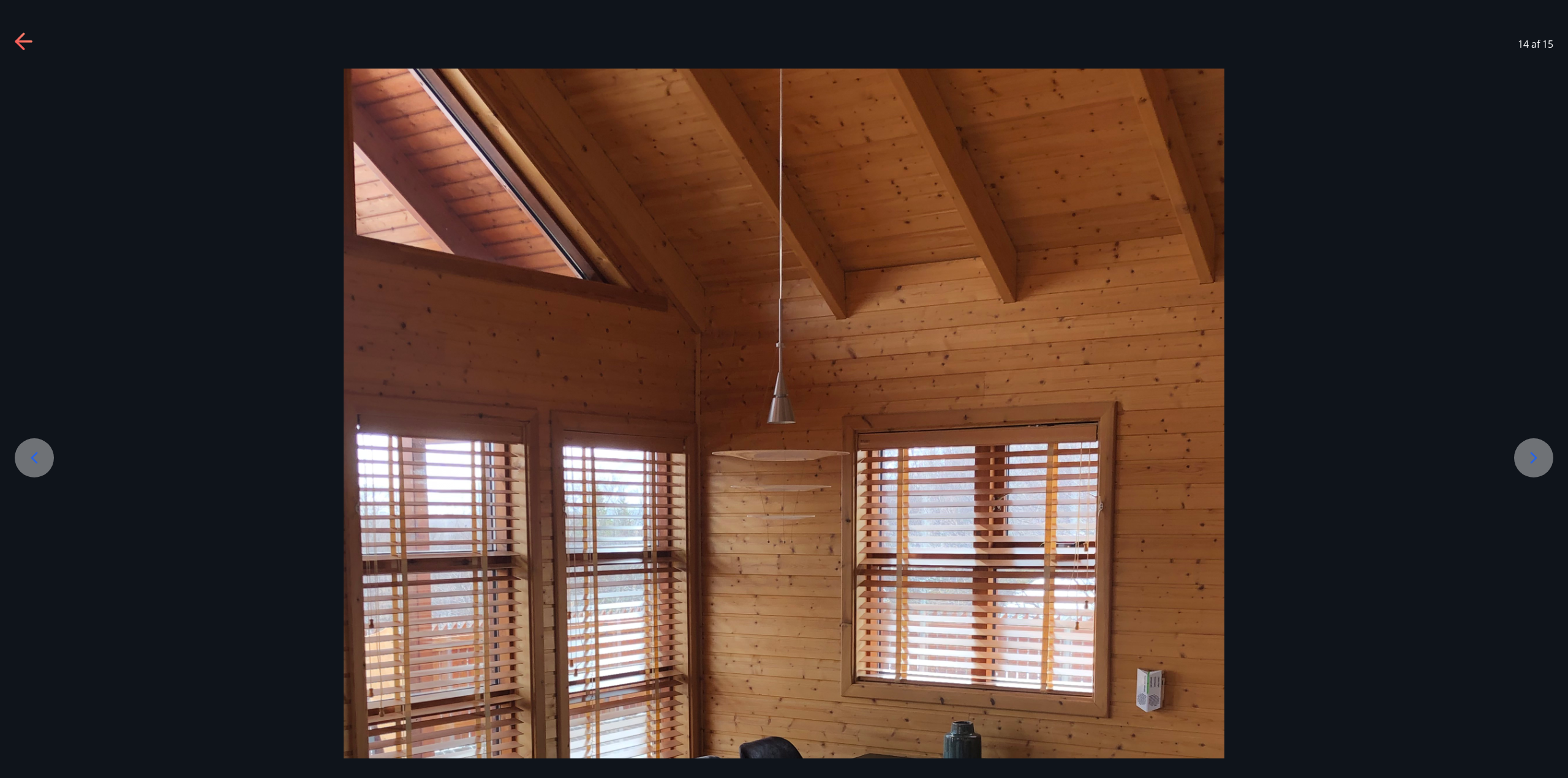
click at [1531, 463] on icon at bounding box center [1534, 457] width 7 height 11
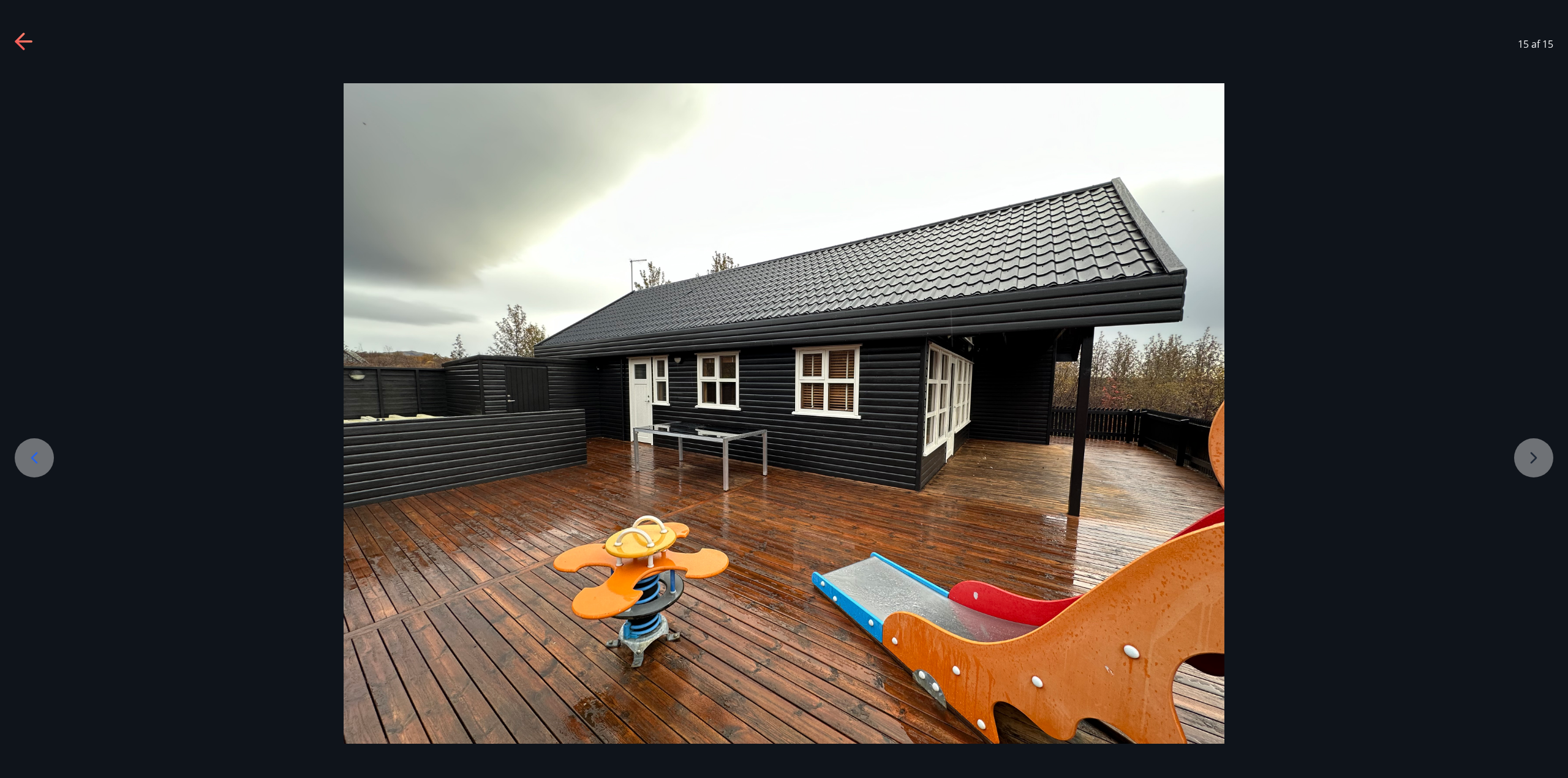
click at [1533, 460] on div at bounding box center [784, 414] width 1568 height 661
click at [40, 455] on icon at bounding box center [34, 458] width 19 height 19
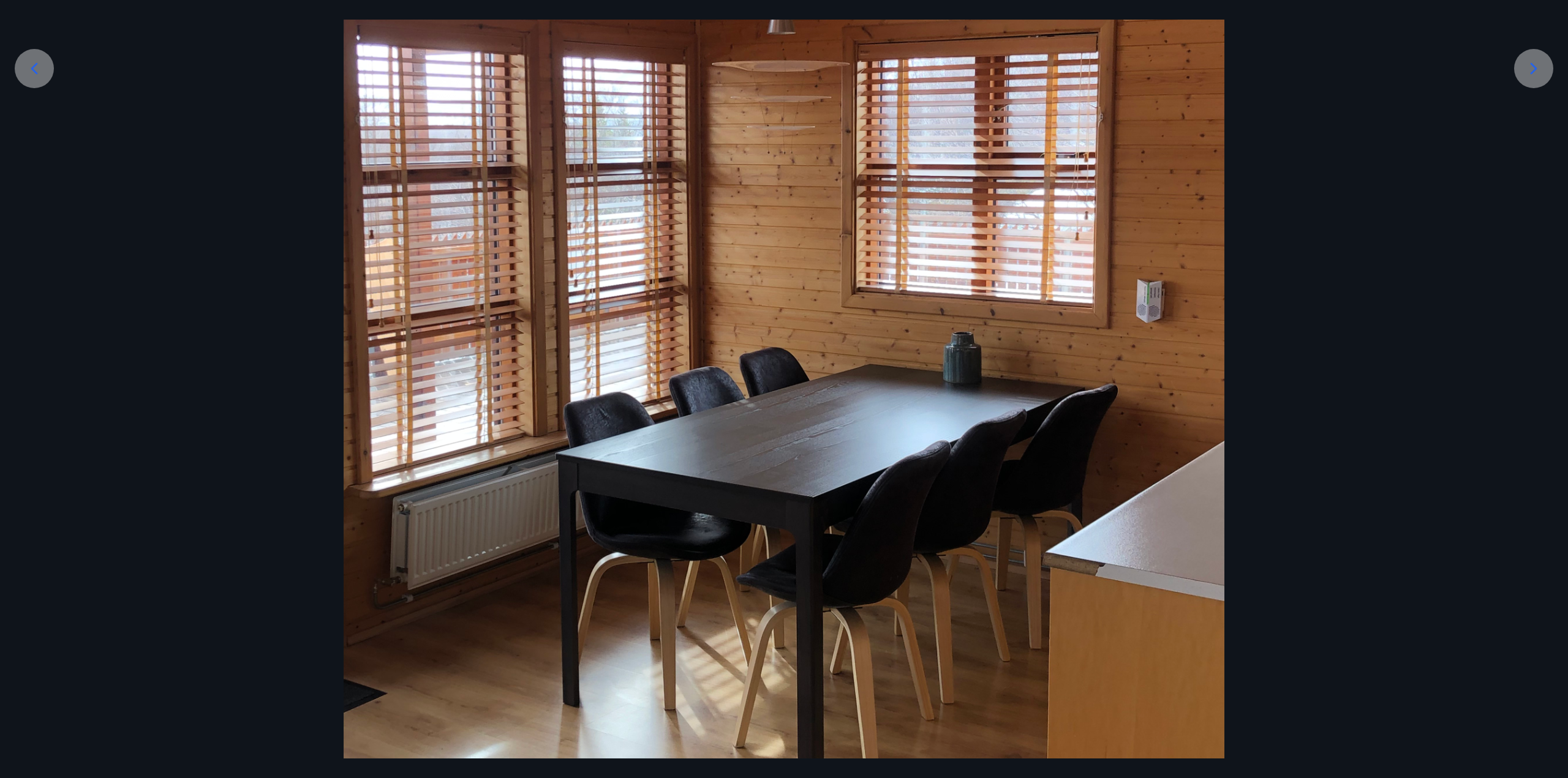
scroll to position [239, 0]
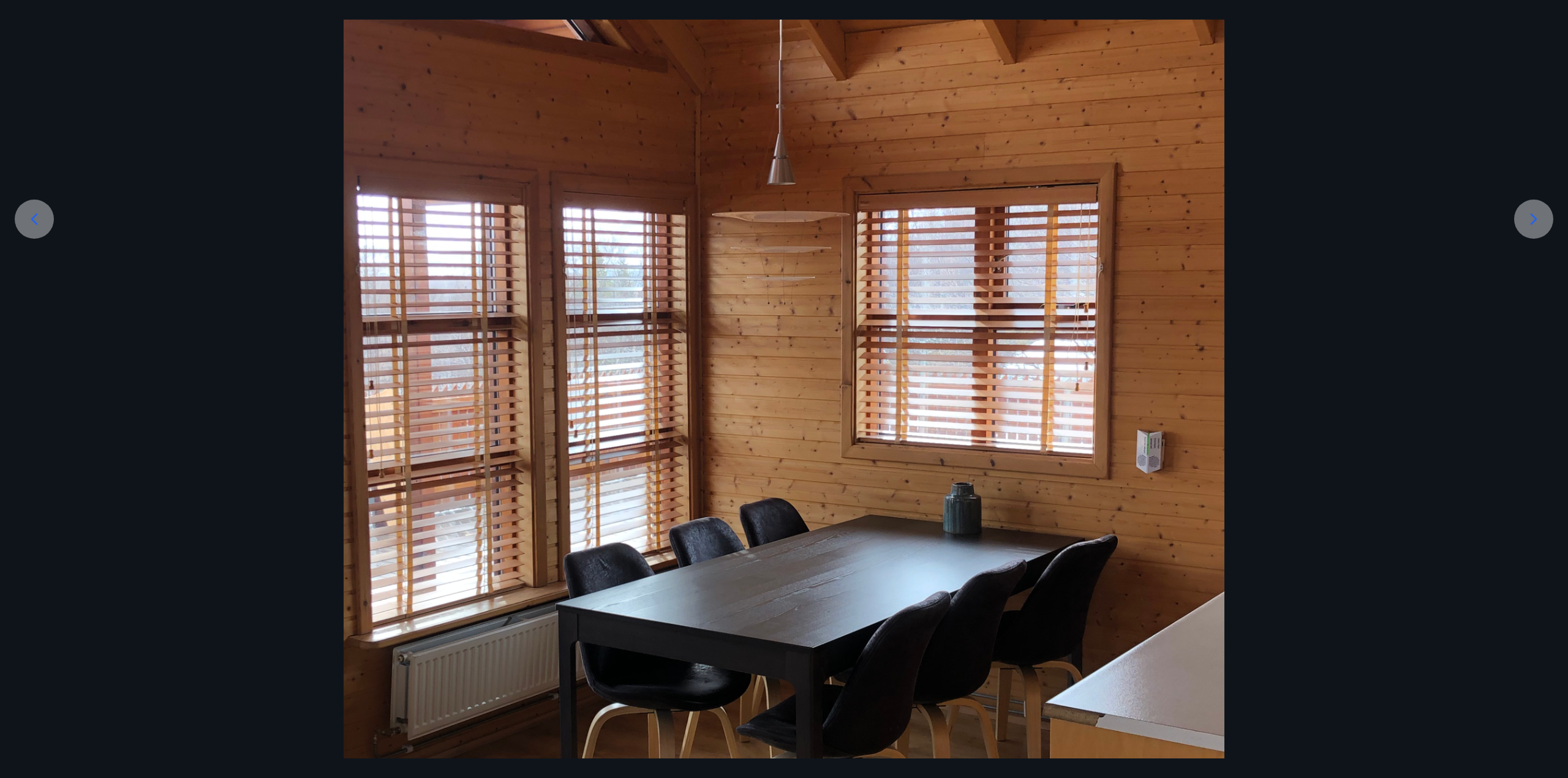
click at [35, 222] on icon at bounding box center [35, 218] width 7 height 11
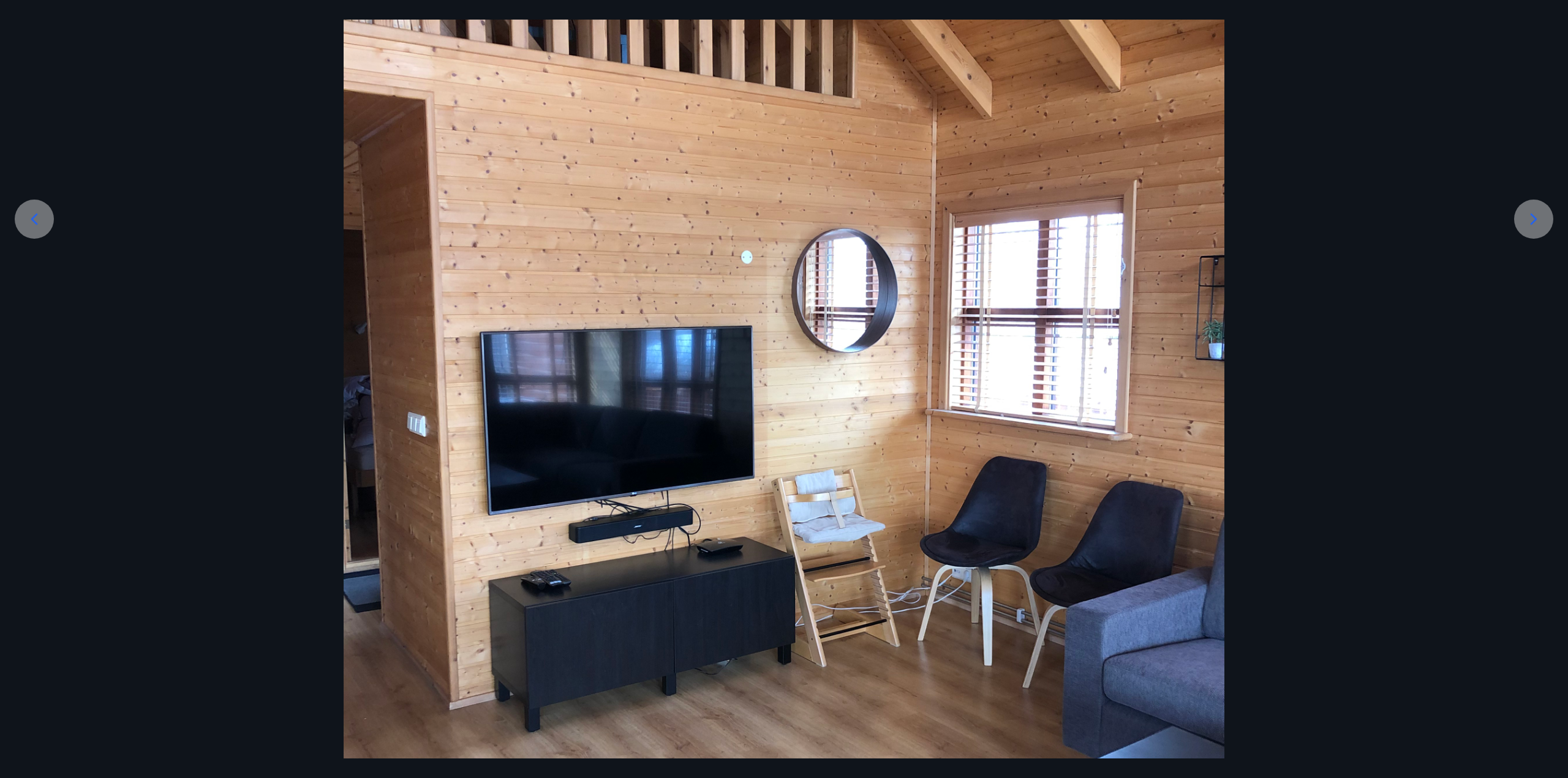
click at [36, 222] on icon at bounding box center [34, 219] width 19 height 19
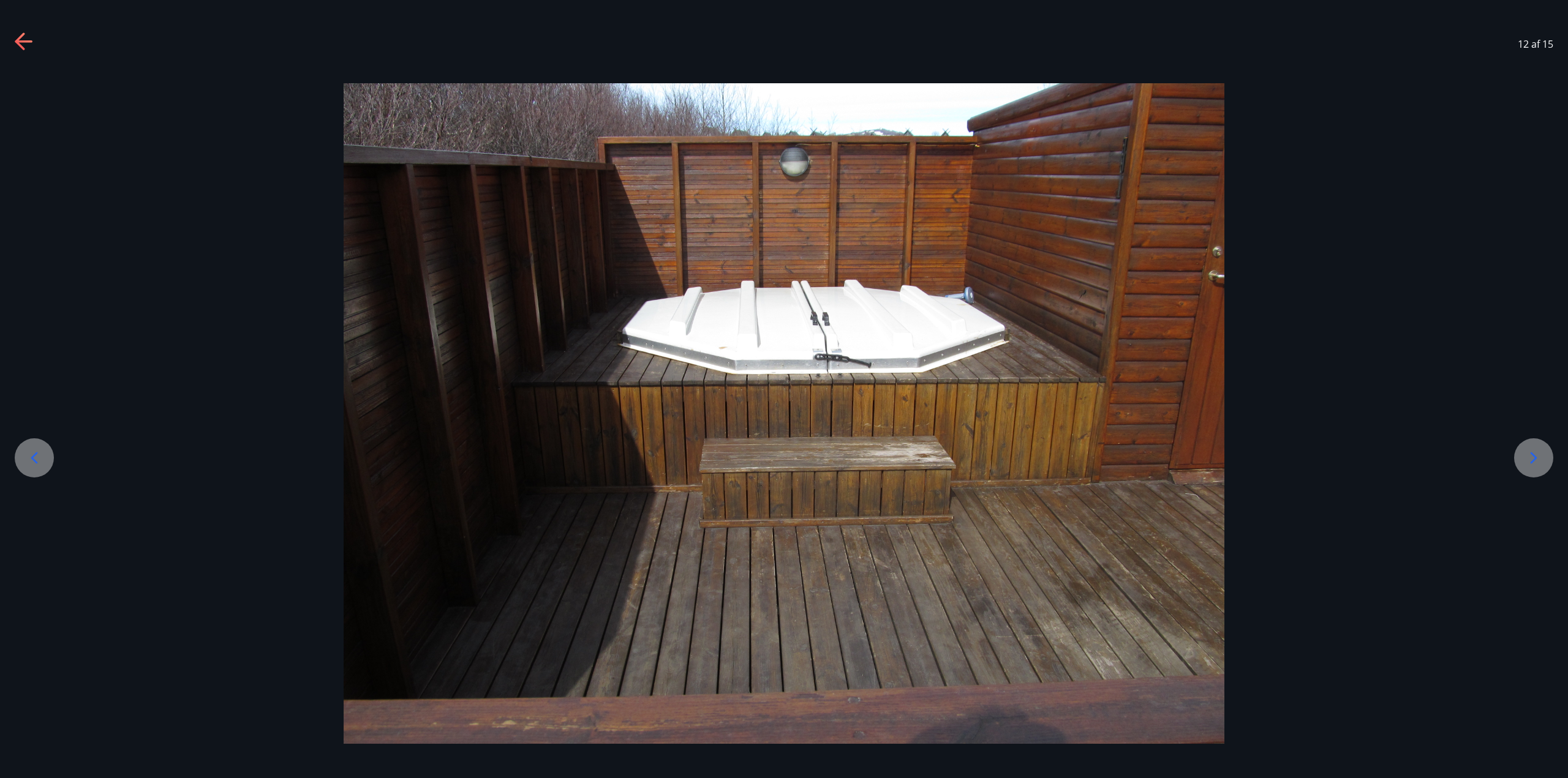
scroll to position [0, 0]
click at [36, 222] on div at bounding box center [784, 414] width 1568 height 661
click at [32, 460] on icon at bounding box center [34, 458] width 19 height 19
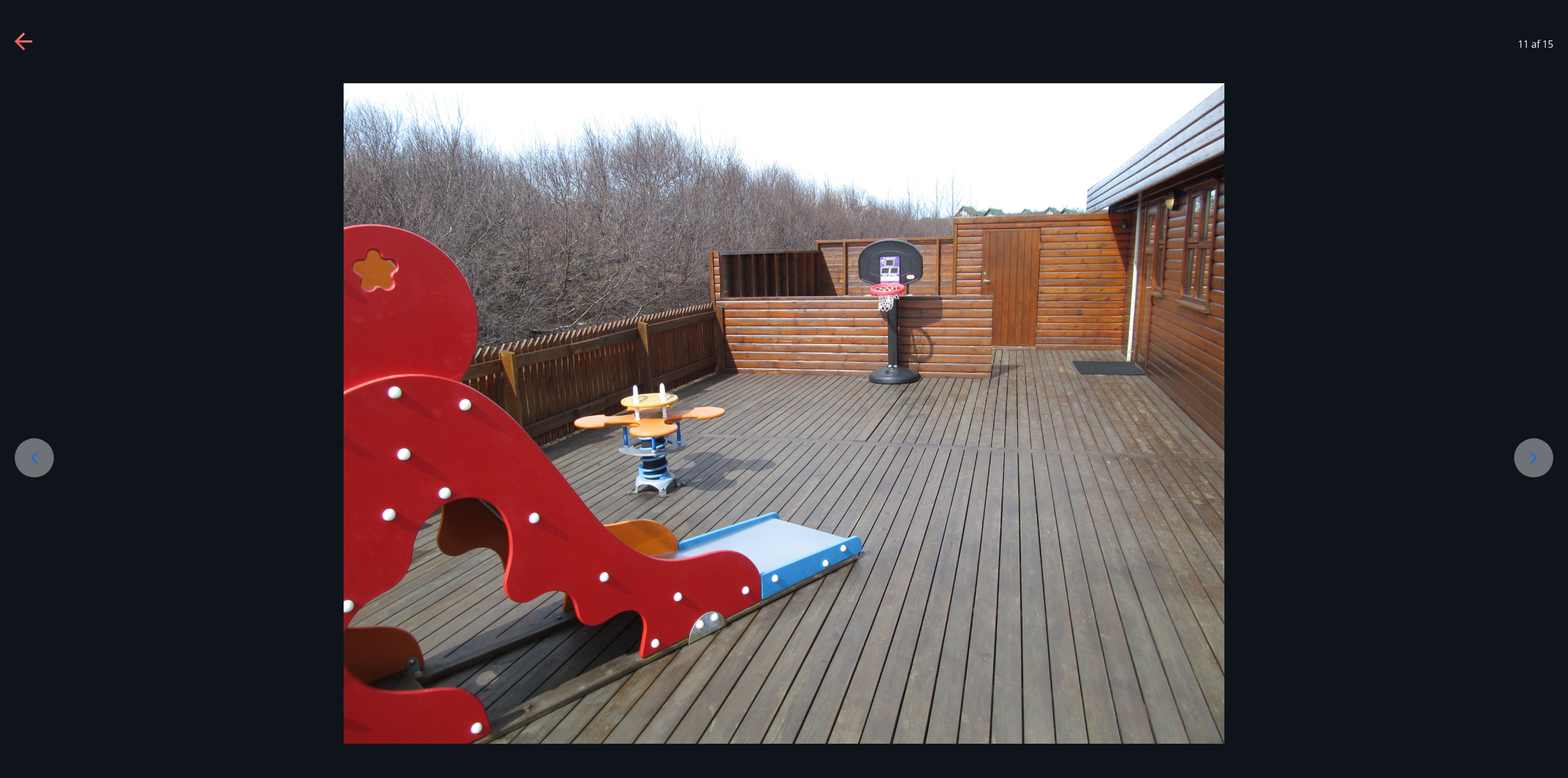
click at [36, 454] on icon at bounding box center [35, 457] width 7 height 11
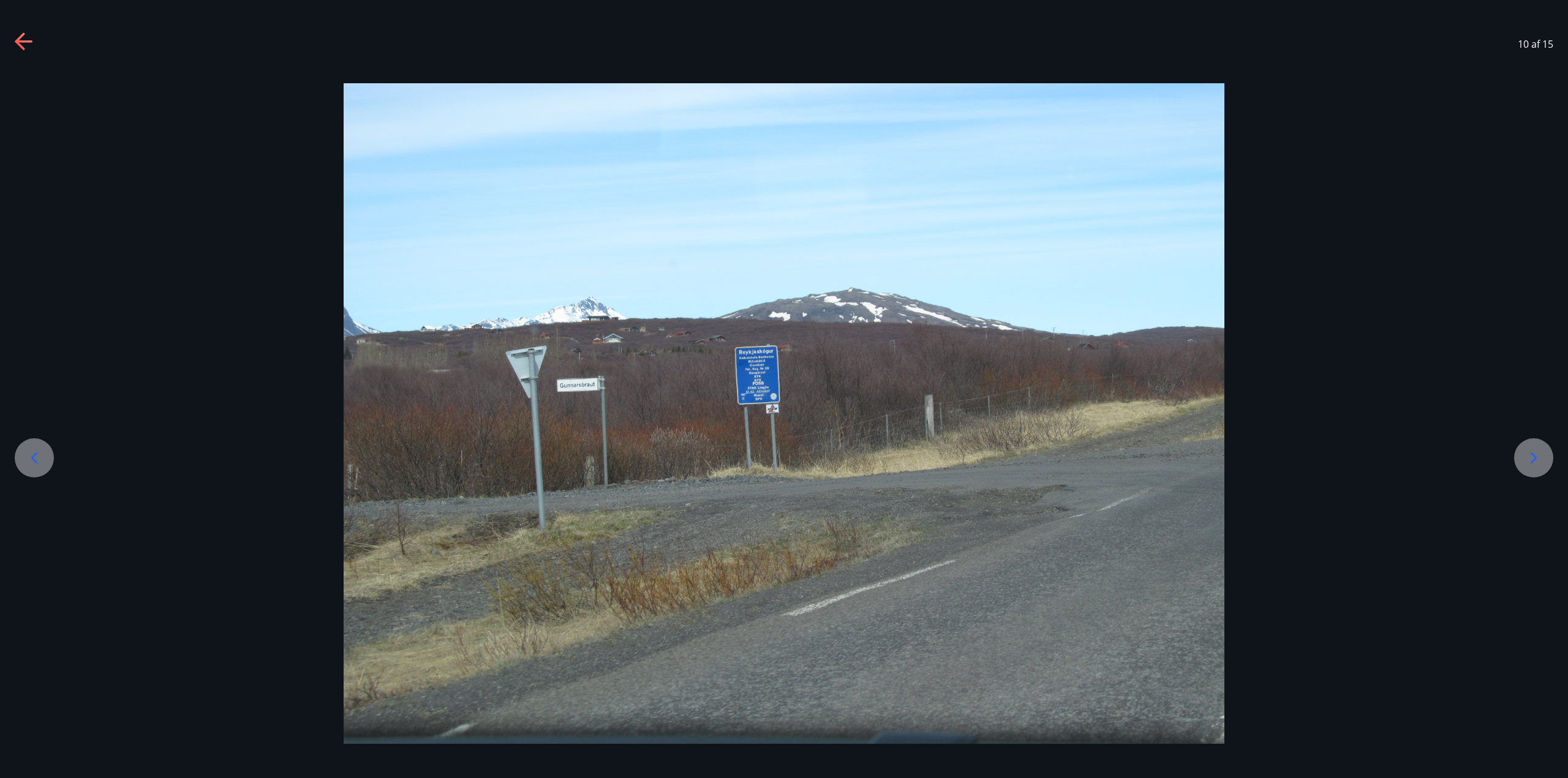
click at [36, 454] on icon at bounding box center [35, 457] width 7 height 11
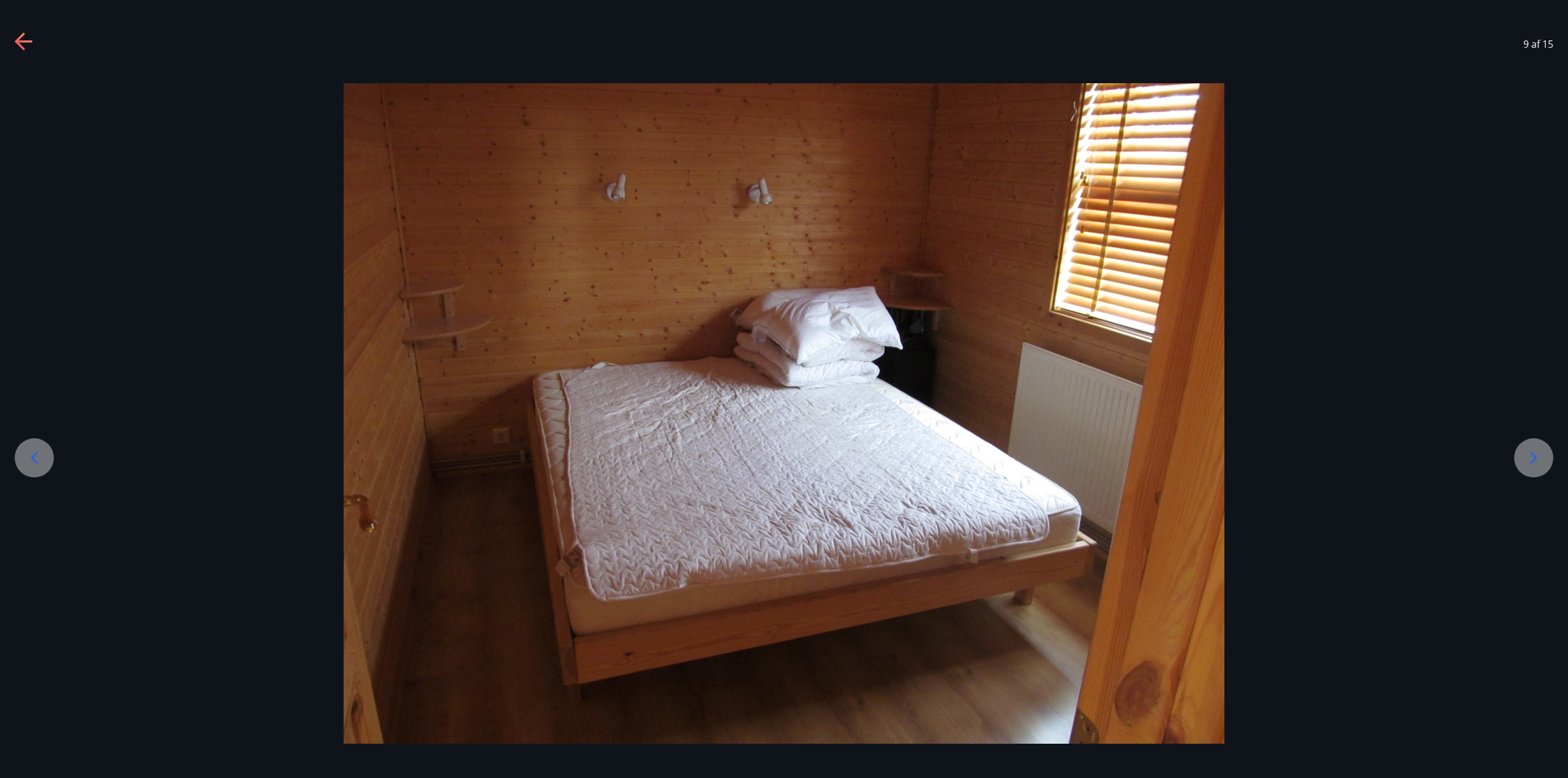
click at [36, 453] on icon at bounding box center [35, 457] width 7 height 11
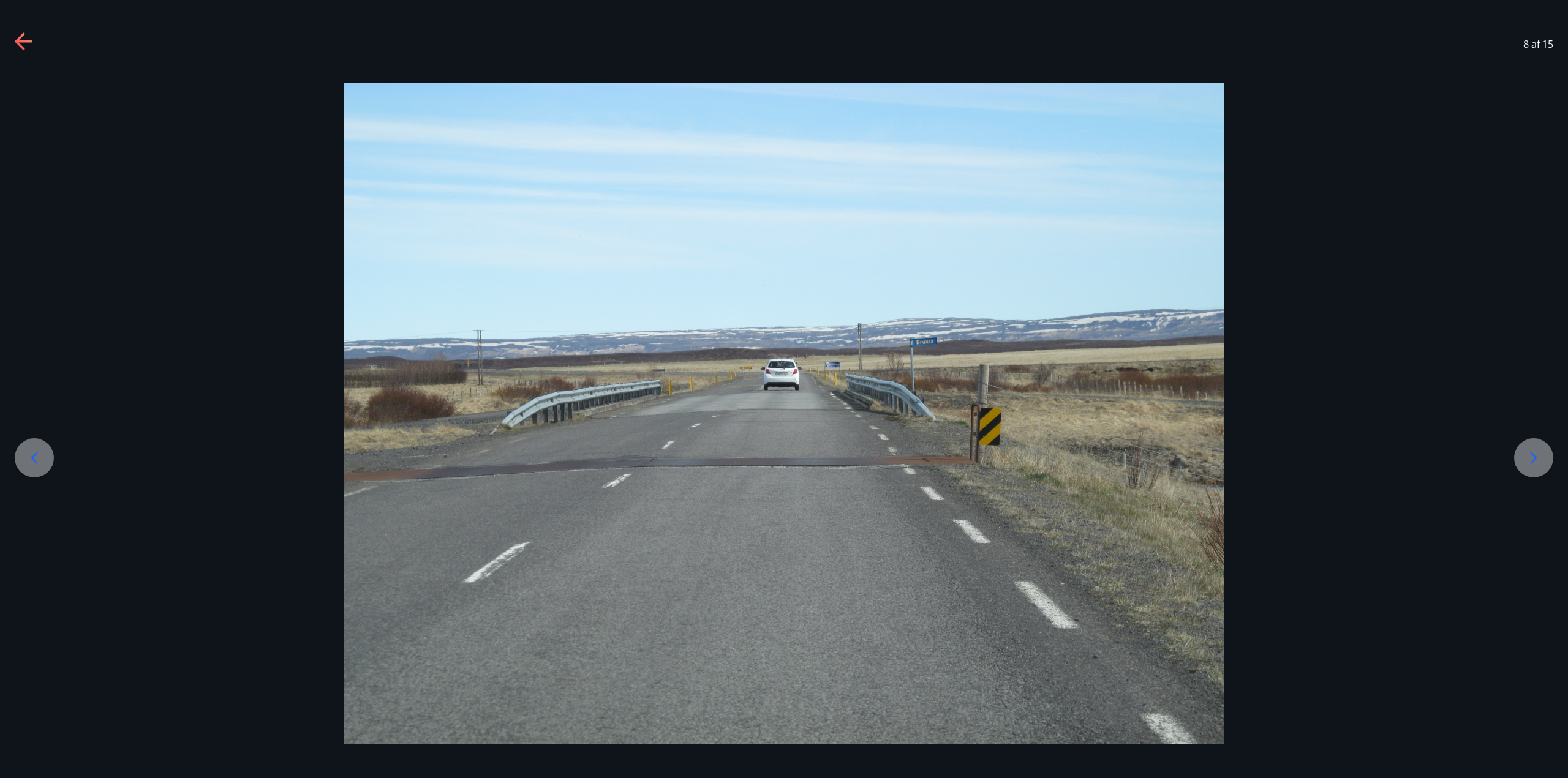
click at [36, 453] on icon at bounding box center [35, 457] width 7 height 11
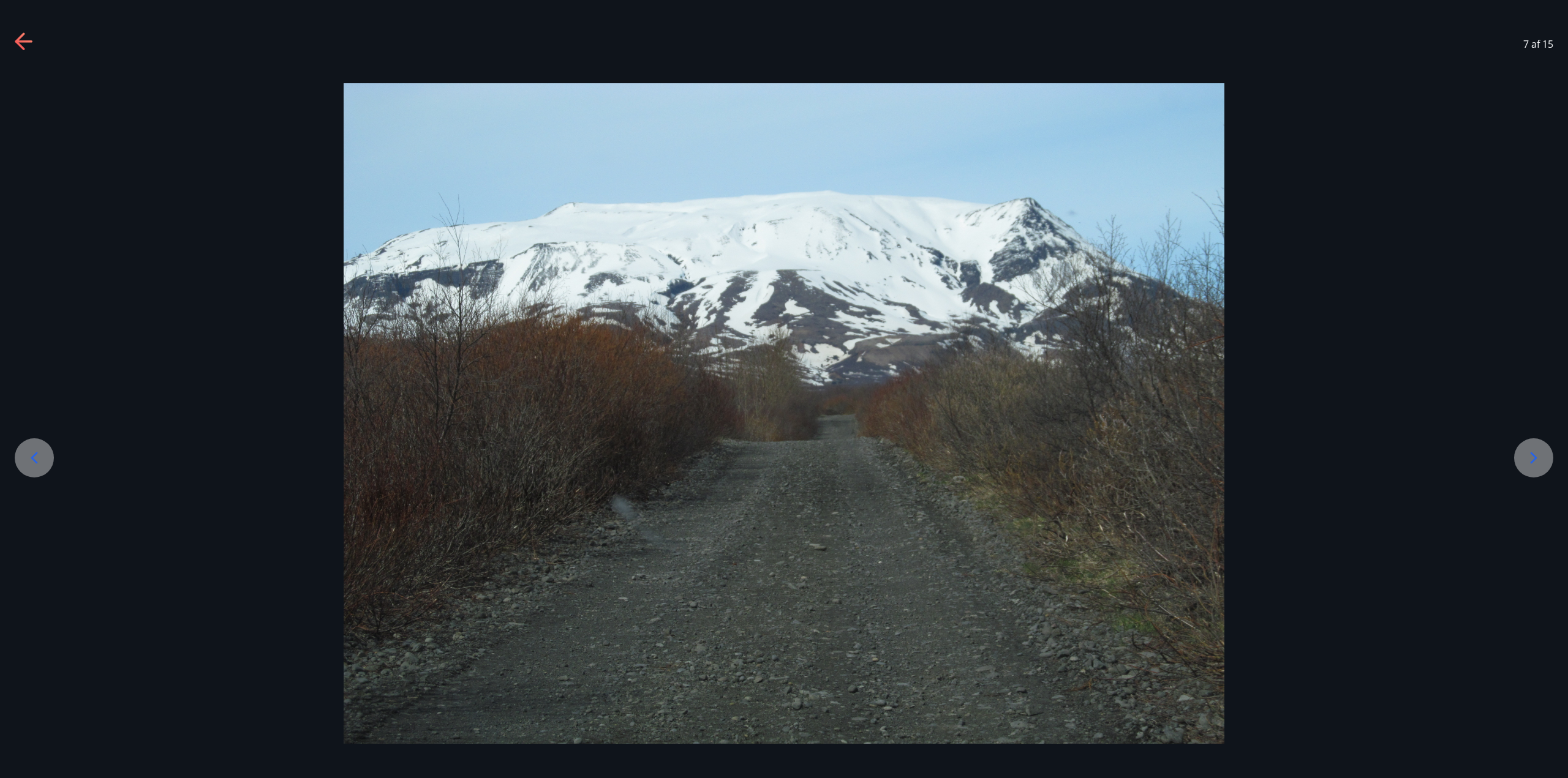
click at [36, 453] on icon at bounding box center [34, 458] width 19 height 19
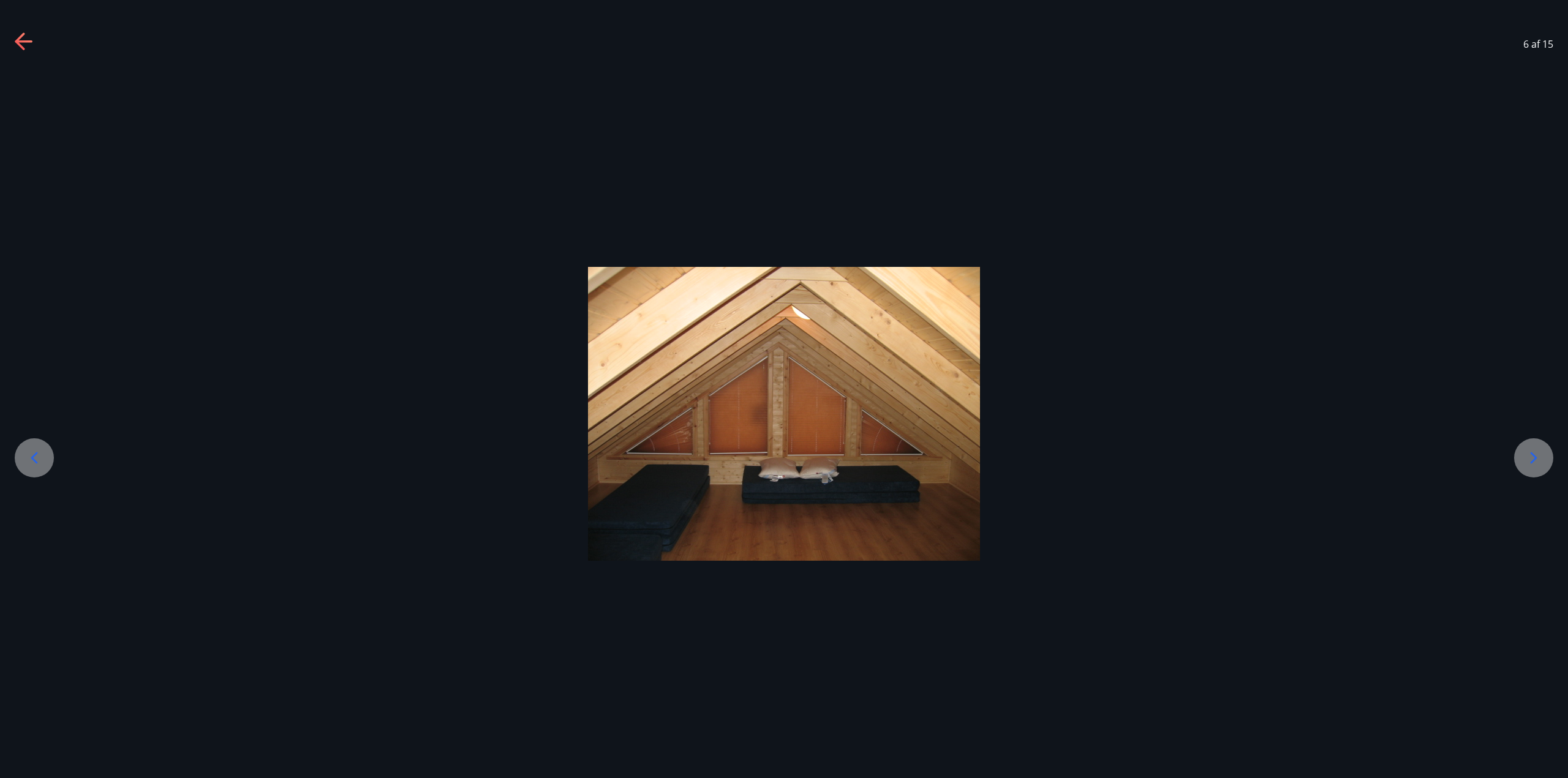
click at [36, 453] on icon at bounding box center [34, 458] width 19 height 19
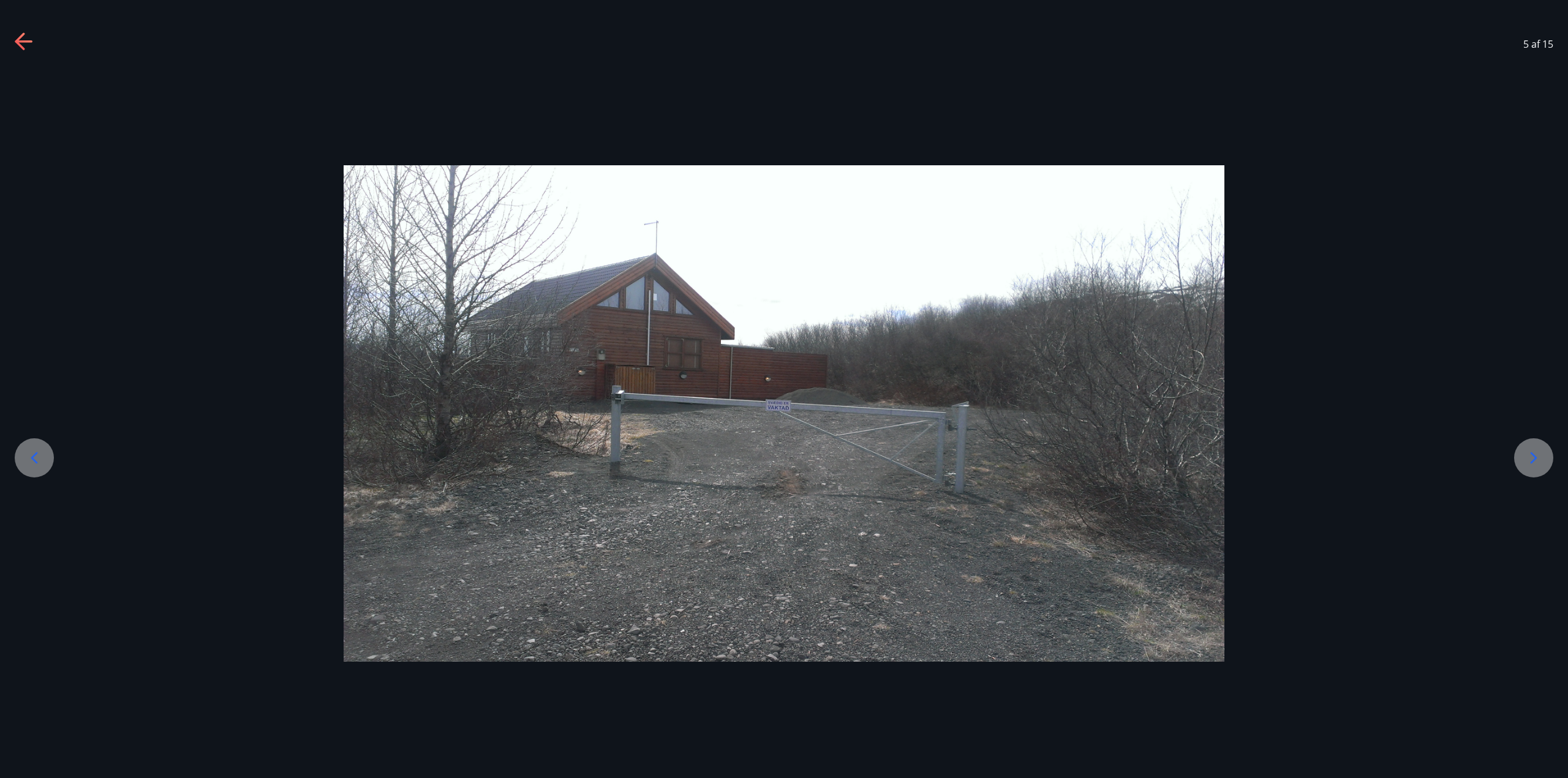
click at [36, 453] on icon at bounding box center [34, 458] width 19 height 19
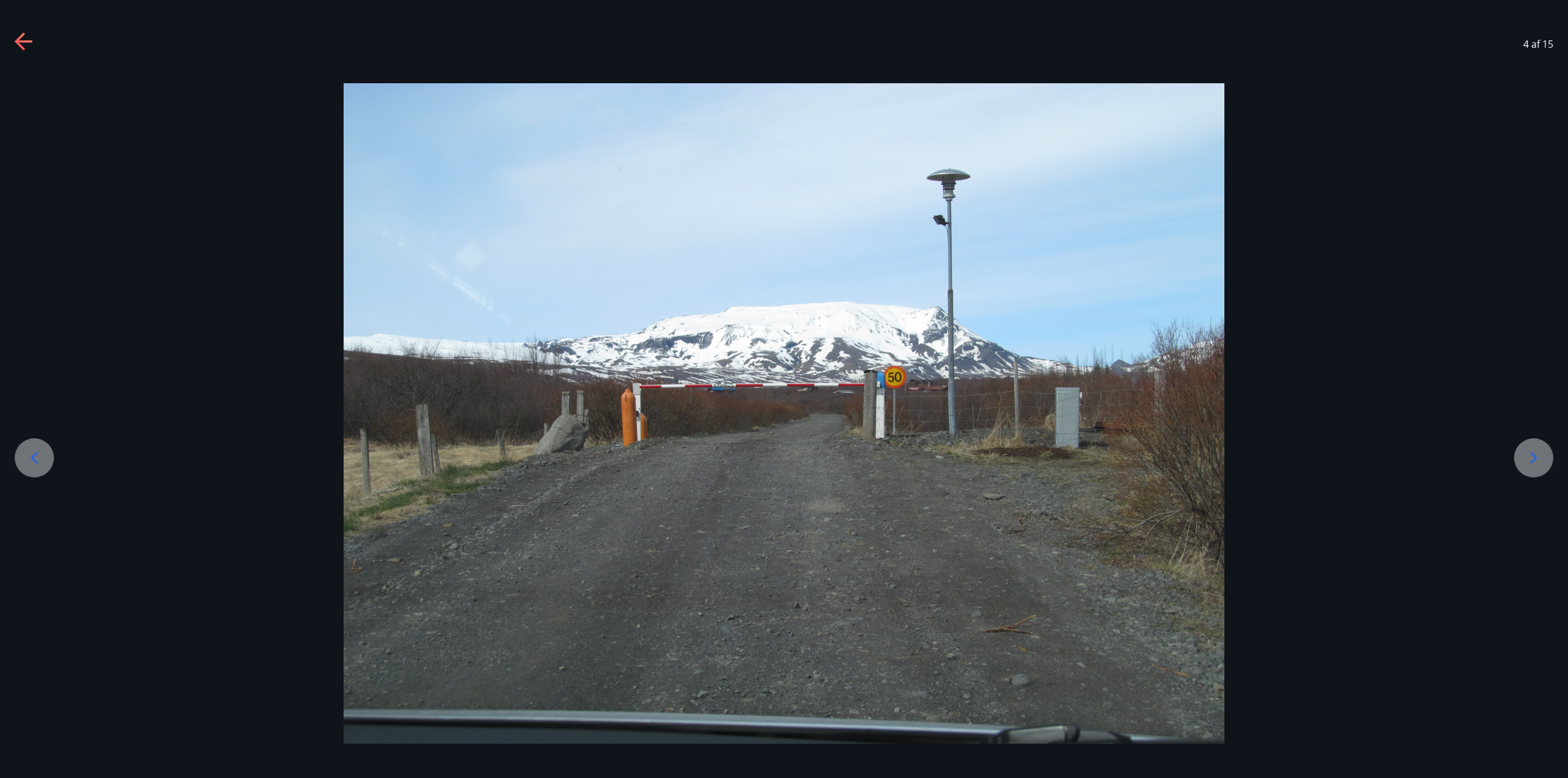
click at [36, 453] on icon at bounding box center [34, 458] width 19 height 19
